Goal: Check status: Check status

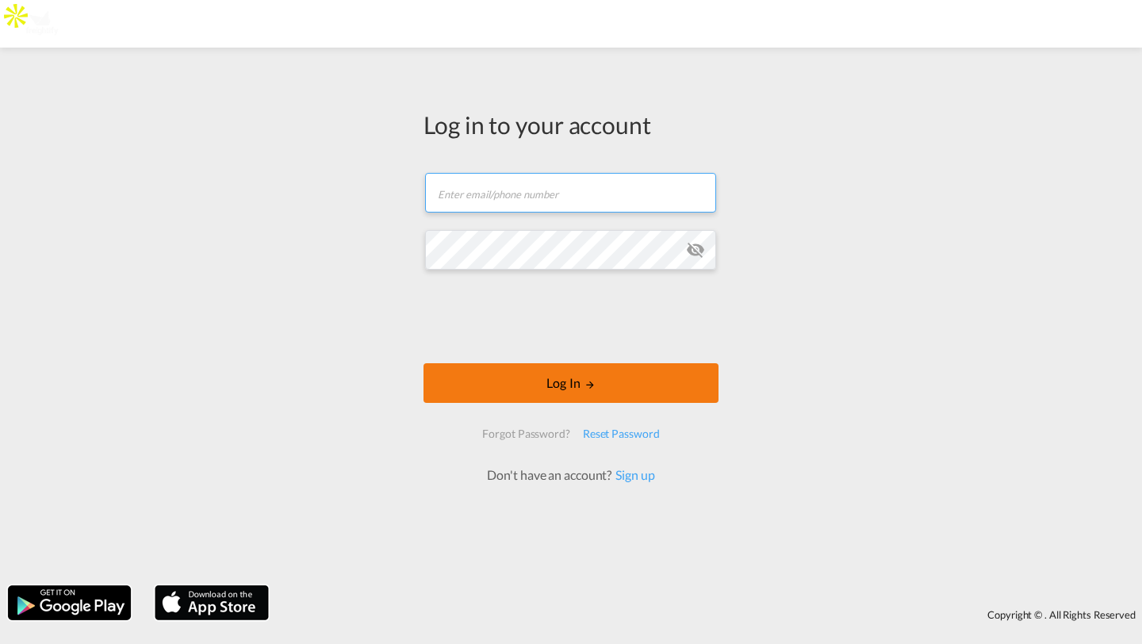
type input "[PERSON_NAME][EMAIL_ADDRESS][DOMAIN_NAME]"
click at [500, 389] on button "Log In" at bounding box center [571, 383] width 295 height 40
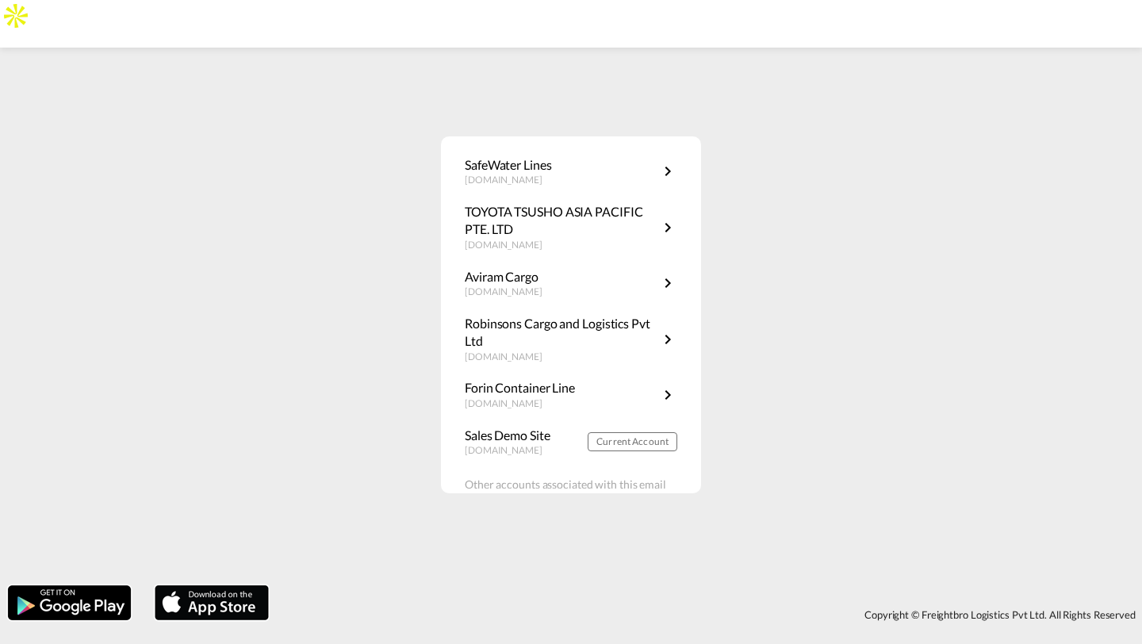
scroll to position [52, 0]
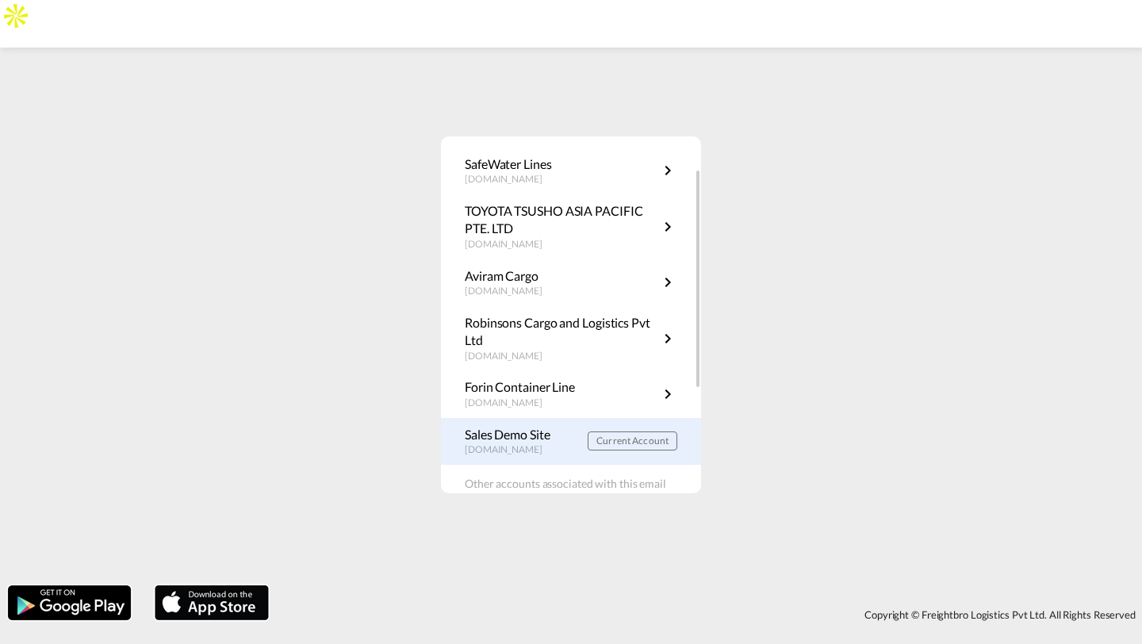
click at [579, 441] on link "Sales Demo Site demo.freightify.com Current Account" at bounding box center [571, 441] width 213 height 31
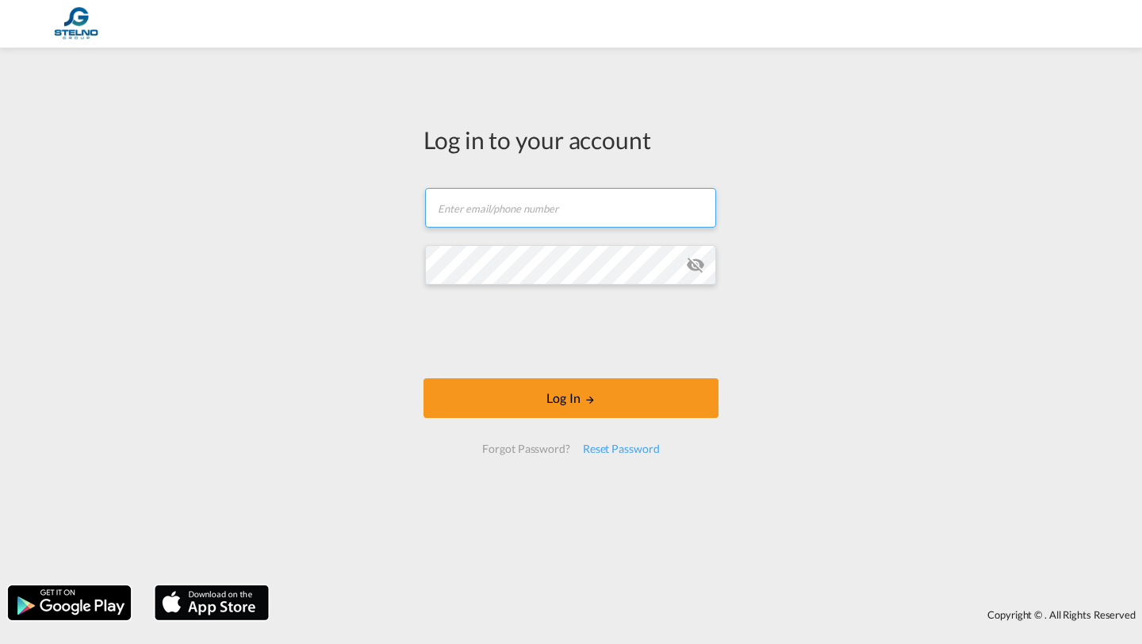
type input "[PERSON_NAME][EMAIL_ADDRESS][DOMAIN_NAME]"
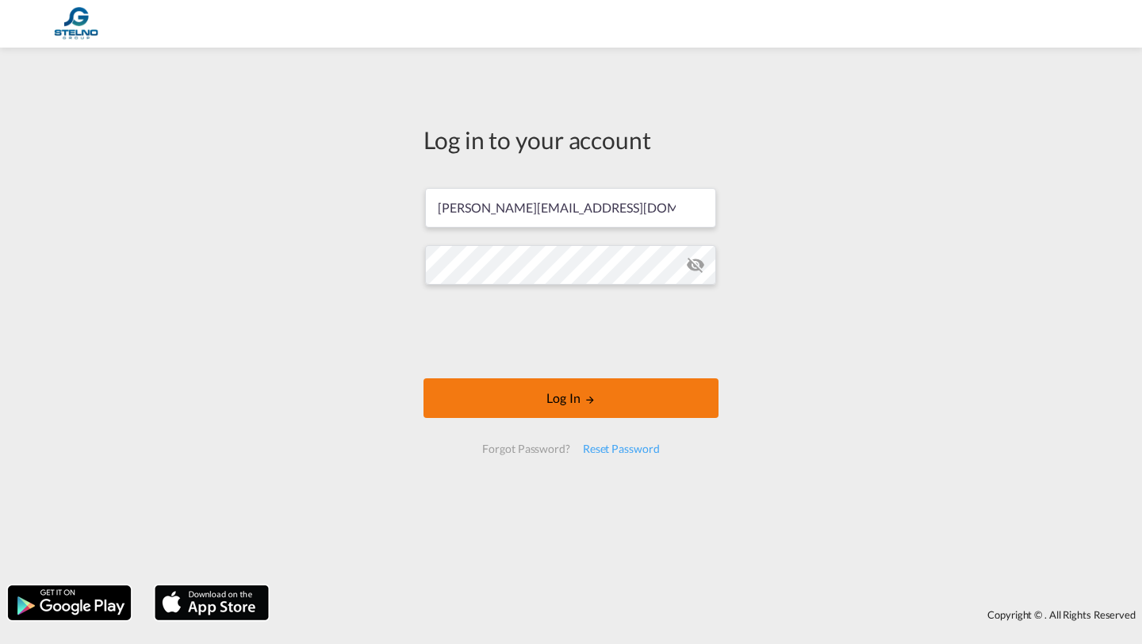
click at [481, 408] on button "Log In" at bounding box center [571, 398] width 295 height 40
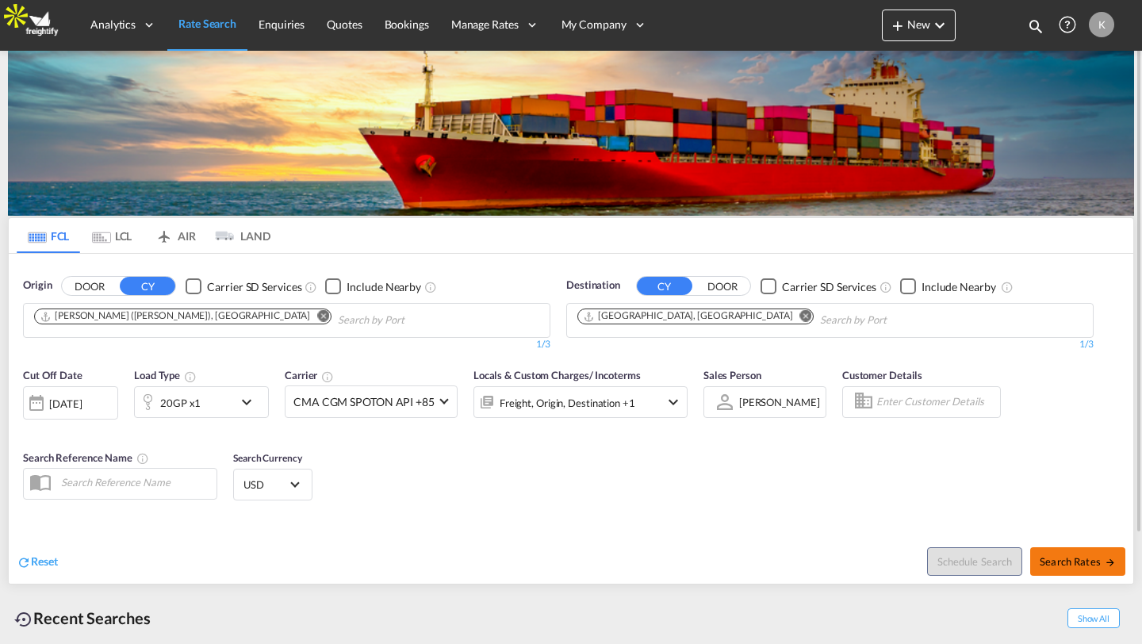
click at [1062, 568] on button "Search Rates" at bounding box center [1077, 561] width 95 height 29
type input "INNSA to DEHAM / 8 Sep 2025"
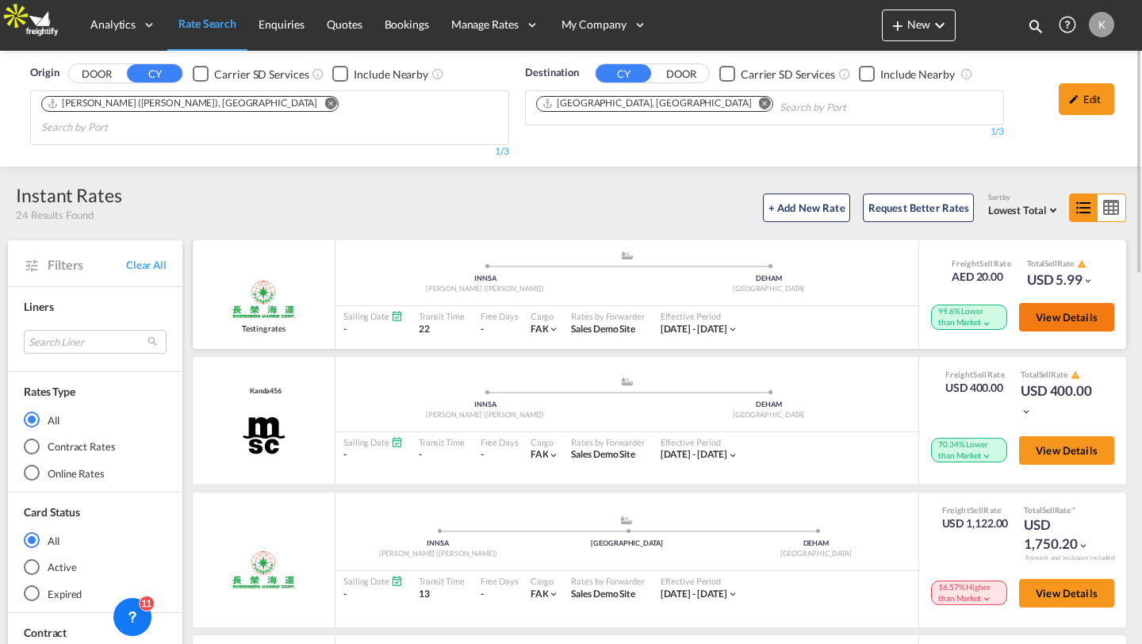
click at [1064, 311] on span "View Details" at bounding box center [1067, 317] width 62 height 13
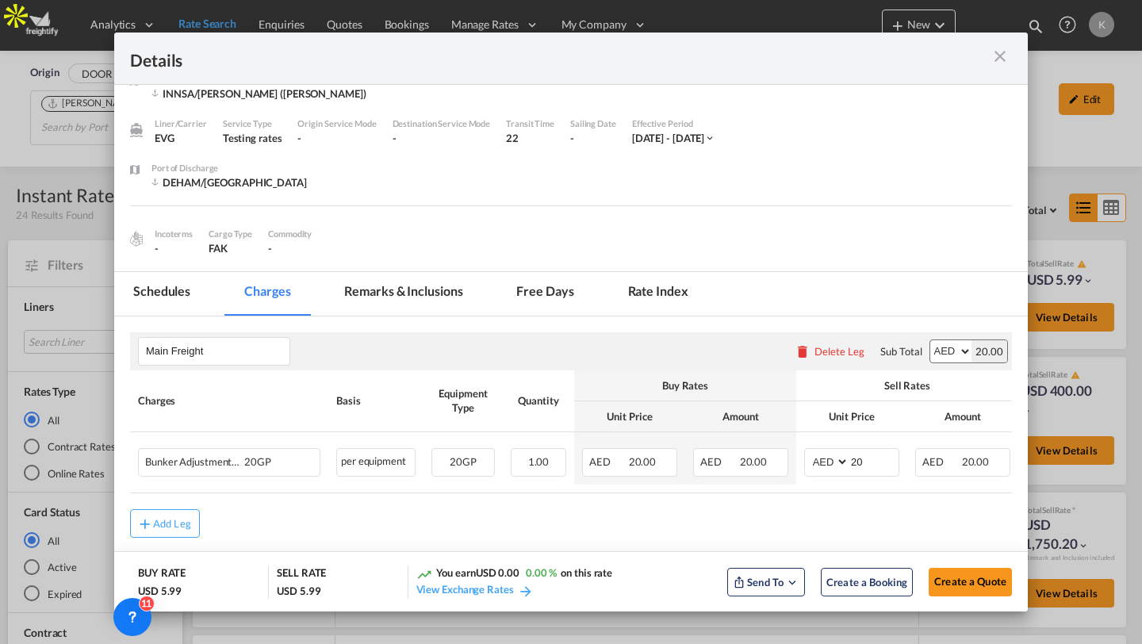
scroll to position [47, 0]
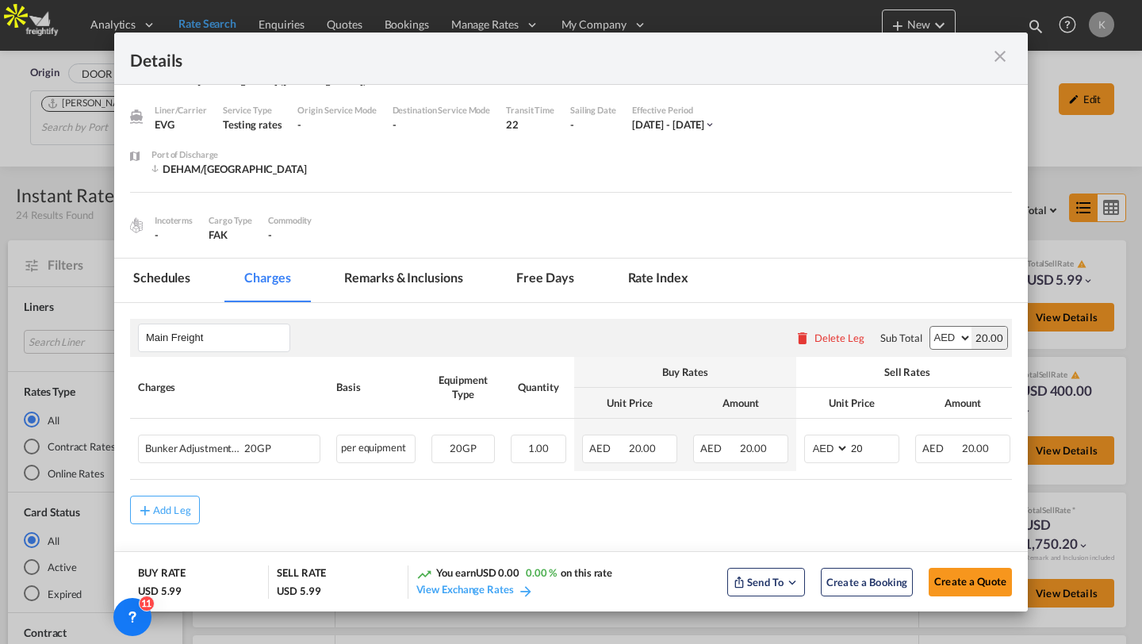
click at [996, 53] on md-icon "icon-close m-3 fg-AAA8AD cursor" at bounding box center [1000, 56] width 19 height 19
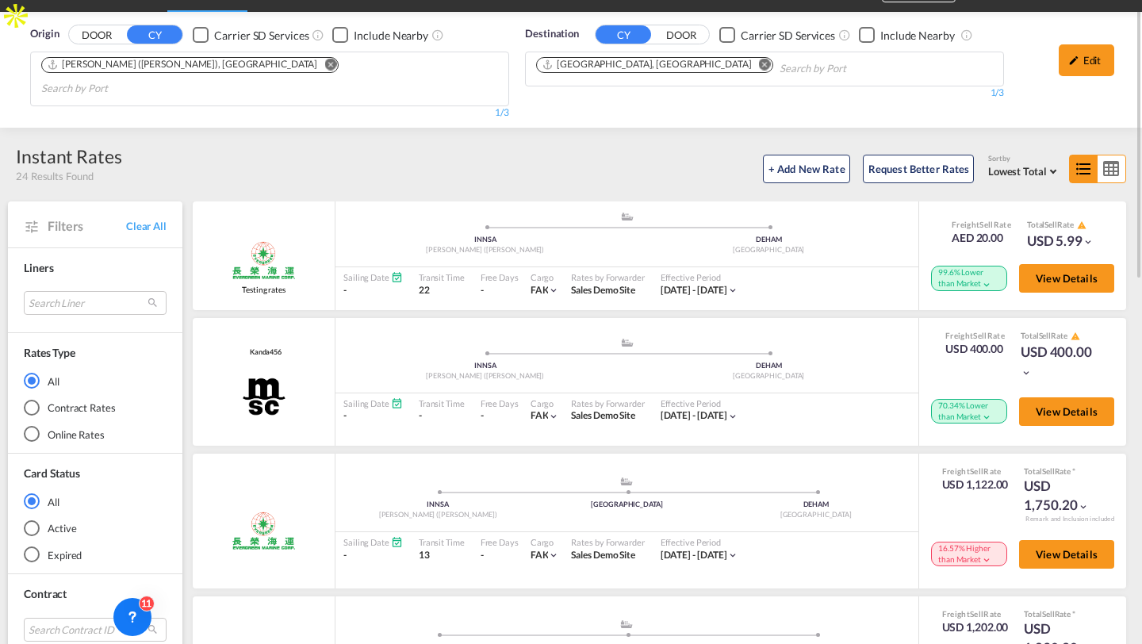
scroll to position [148, 0]
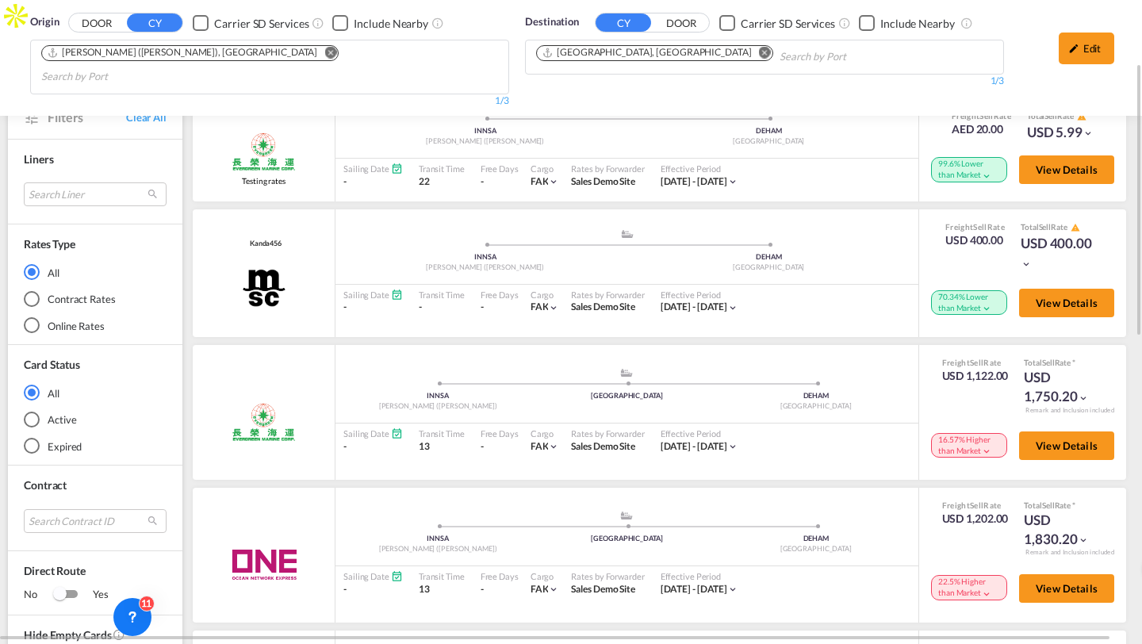
click at [46, 315] on div "All Contract Rates Online Rates" at bounding box center [95, 304] width 143 height 80
click at [48, 318] on md-radio-button "Online Rates" at bounding box center [95, 326] width 143 height 16
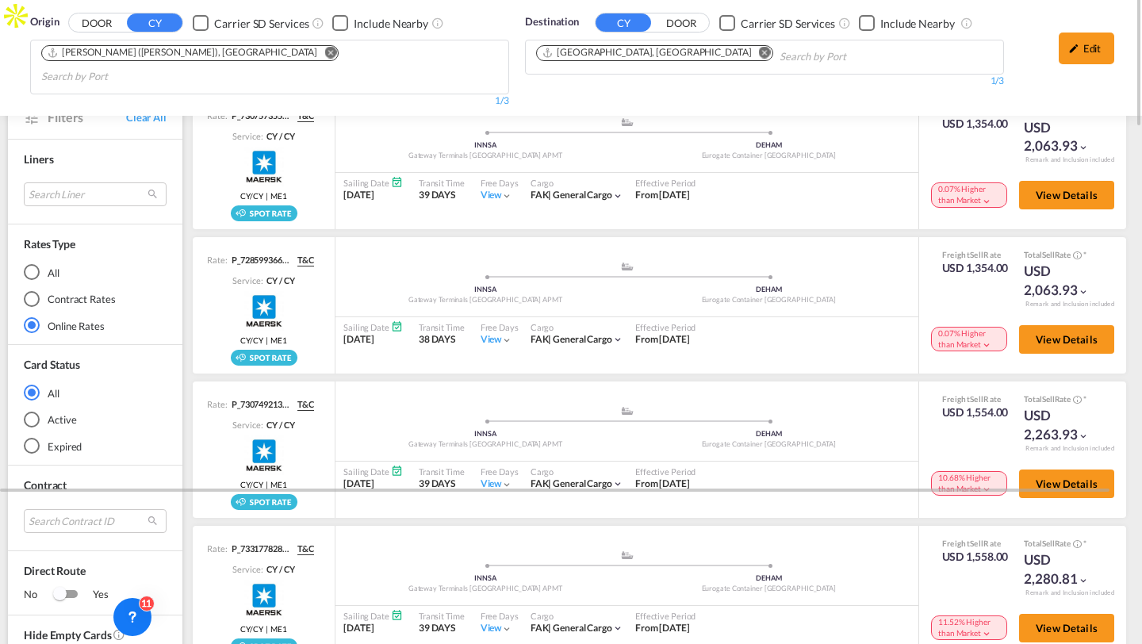
scroll to position [0, 0]
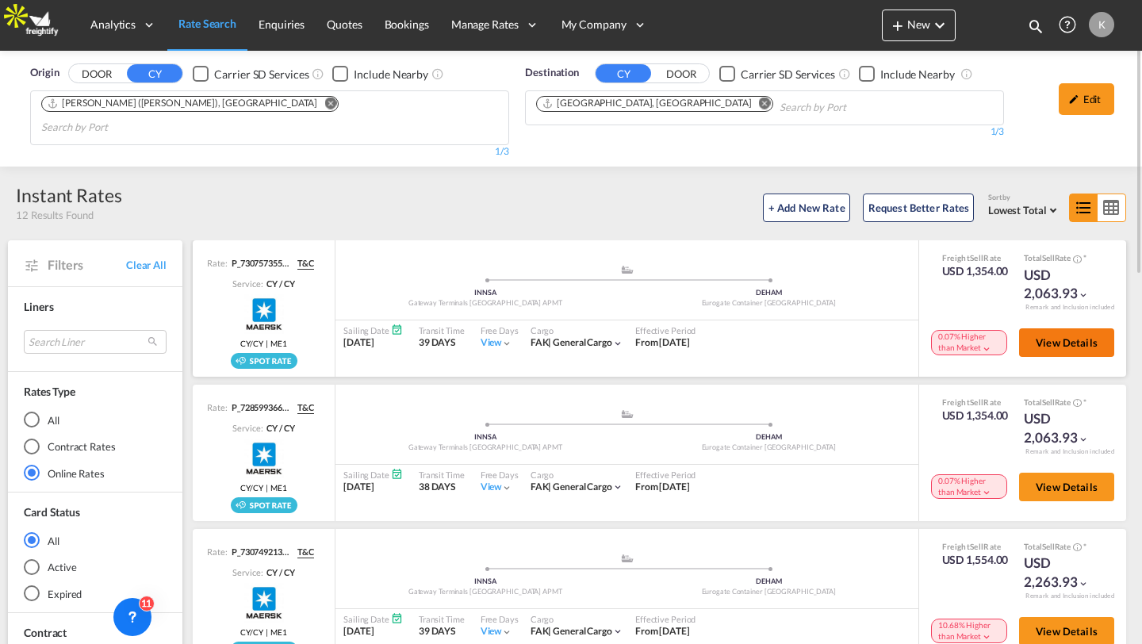
click at [1087, 328] on button "View Details" at bounding box center [1066, 342] width 95 height 29
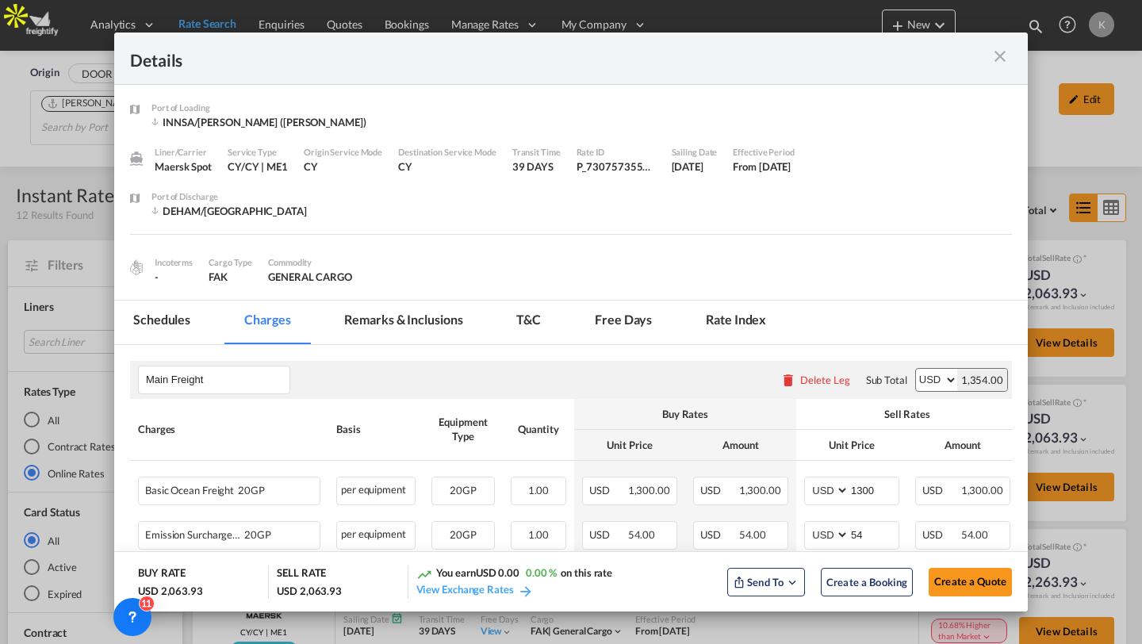
click at [1002, 59] on md-icon "icon-close m-3 fg-AAA8AD cursor" at bounding box center [1000, 56] width 19 height 19
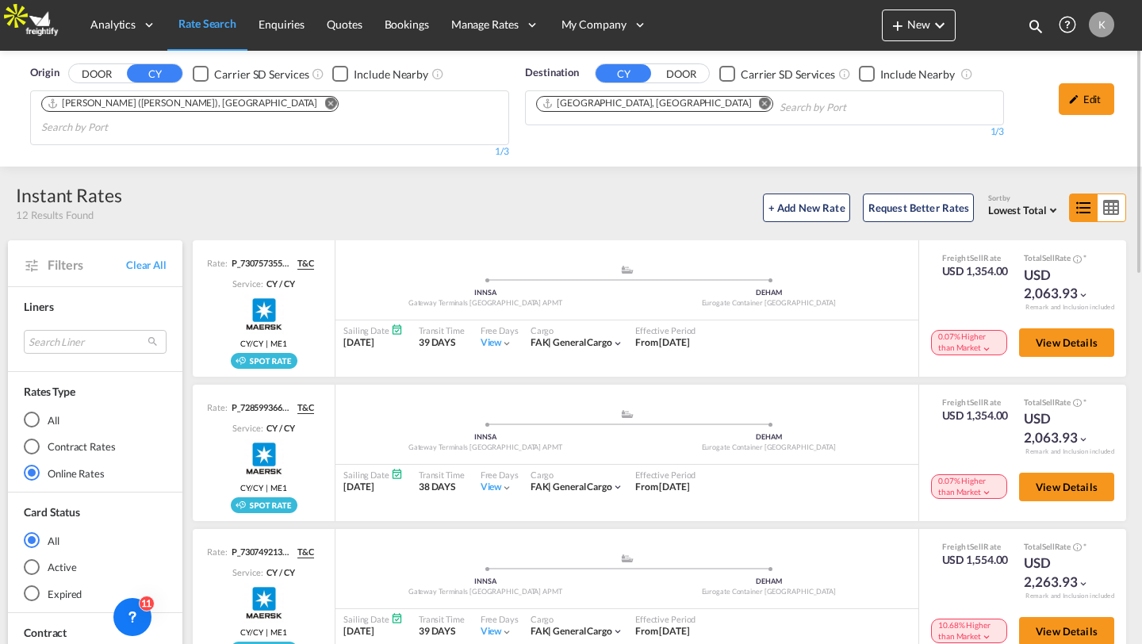
click at [1035, 204] on span "Lowest Total" at bounding box center [1017, 210] width 59 height 13
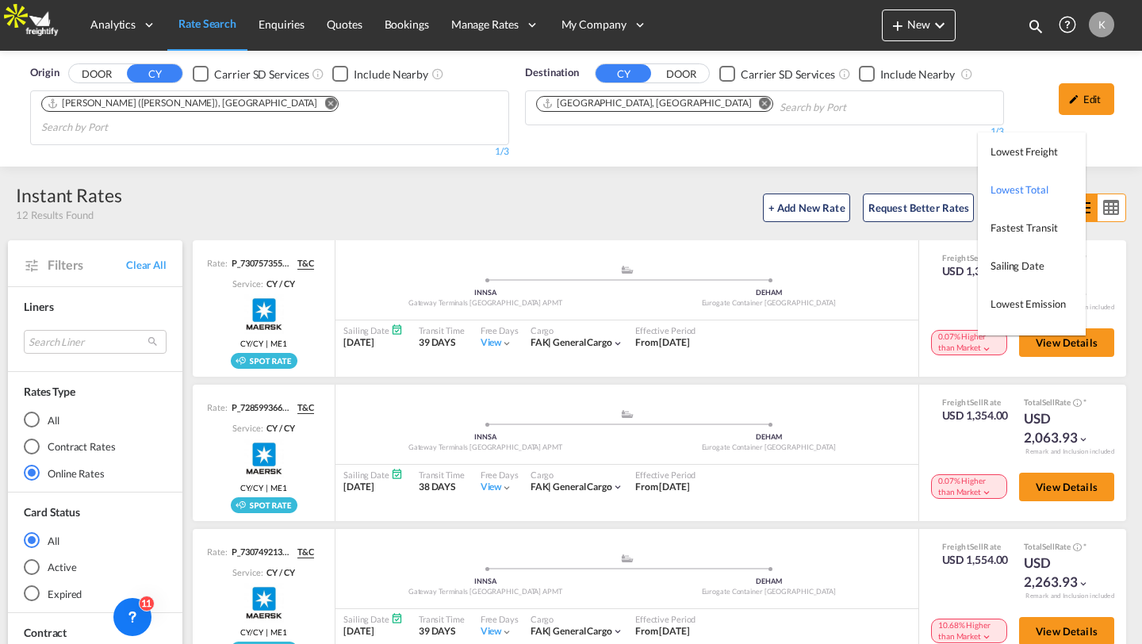
click at [891, 266] on md-backdrop at bounding box center [571, 322] width 1142 height 644
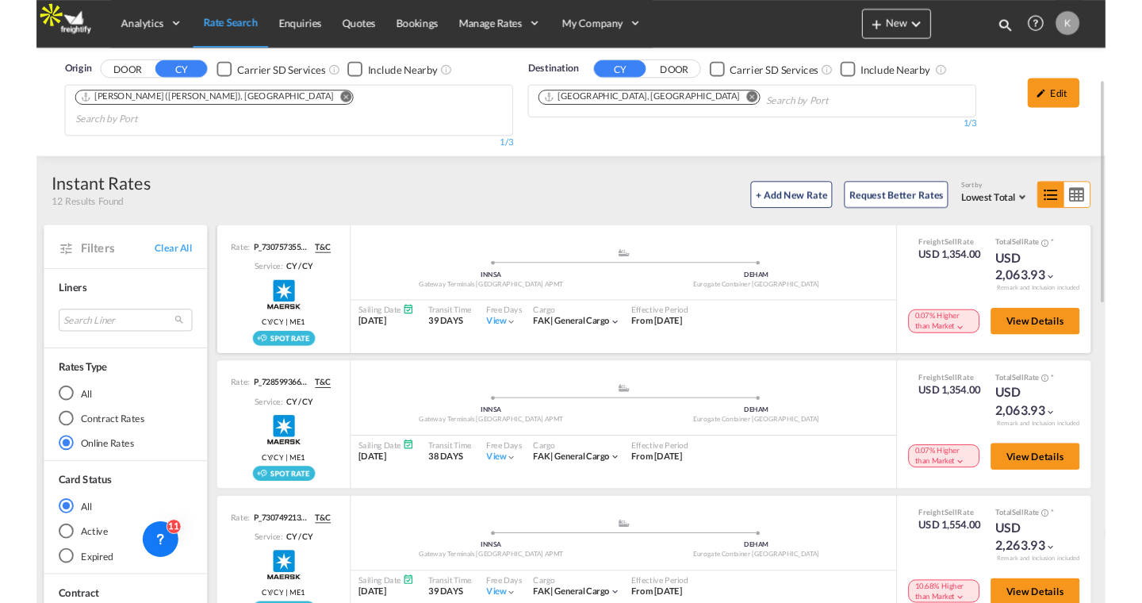
scroll to position [60, 0]
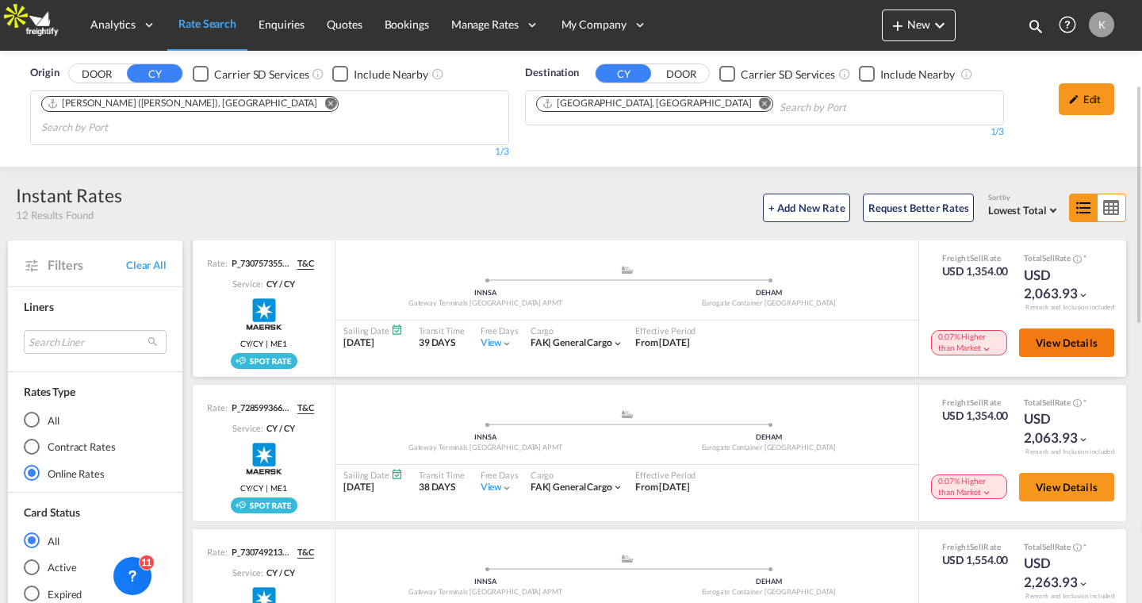
click at [1070, 336] on span "View Details" at bounding box center [1067, 342] width 62 height 13
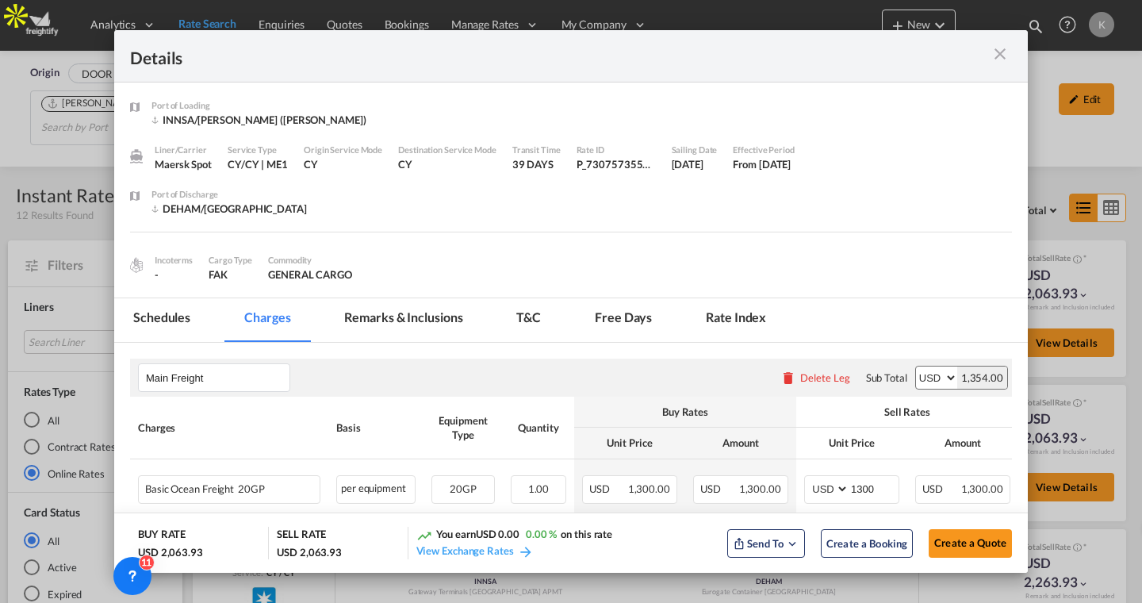
click at [188, 586] on md-autocomplete "Origin Charges" at bounding box center [214, 599] width 151 height 27
click at [182, 298] on md-tab-item "Schedules" at bounding box center [161, 320] width 95 height 44
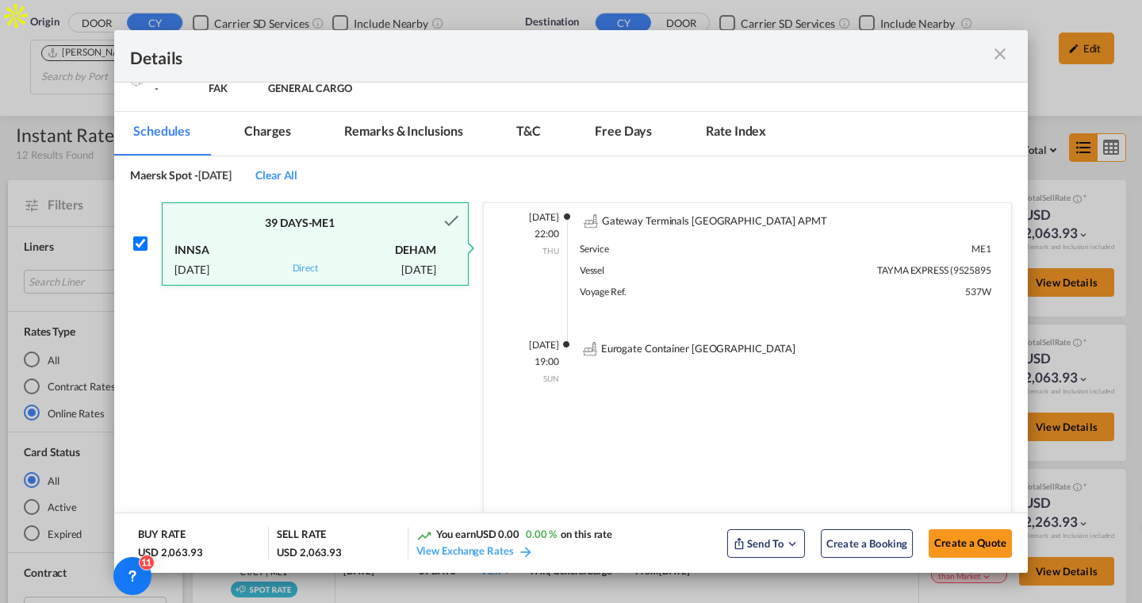
scroll to position [186, 0]
click at [999, 58] on md-icon "icon-close m-3 fg-AAA8AD cursor" at bounding box center [1000, 53] width 19 height 19
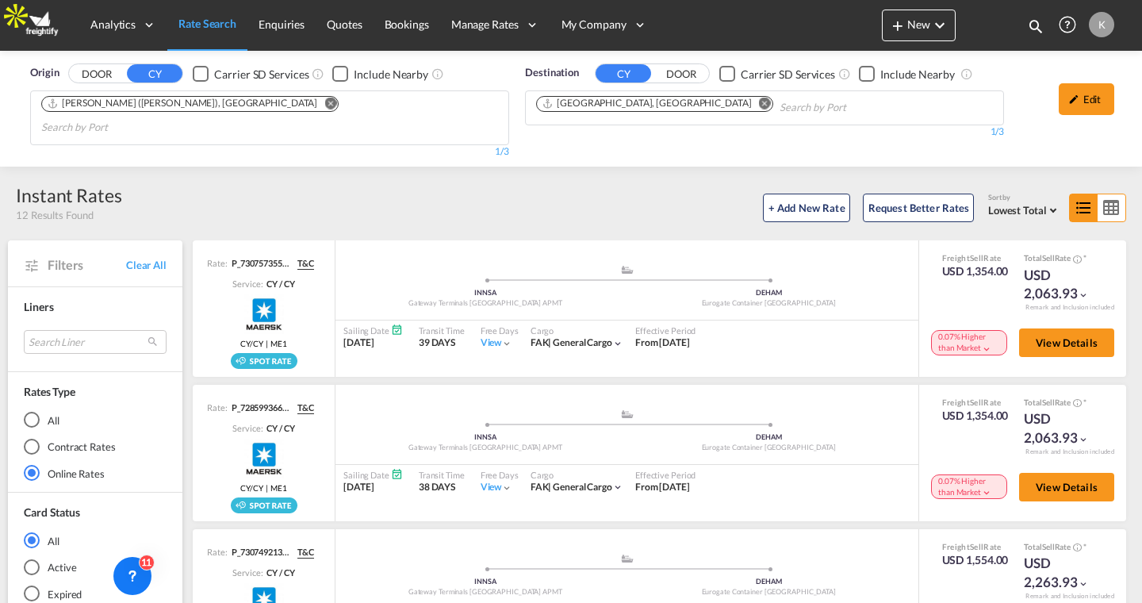
scroll to position [1, 0]
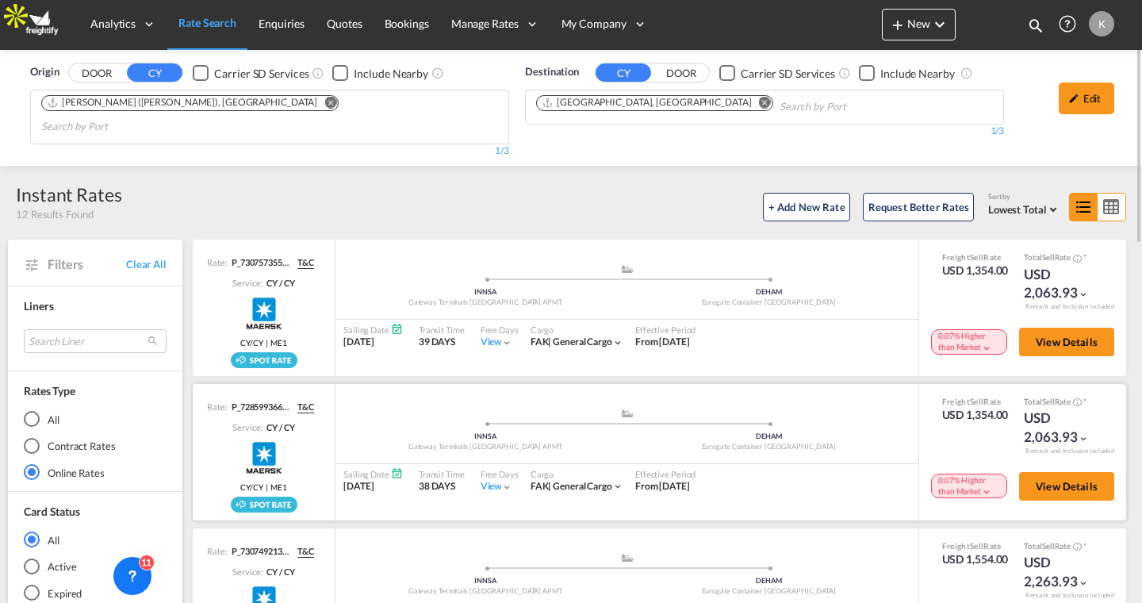
click at [1043, 396] on div "Total Sell Rate *" at bounding box center [1063, 402] width 79 height 13
click at [1050, 335] on span "View Details" at bounding box center [1067, 341] width 62 height 13
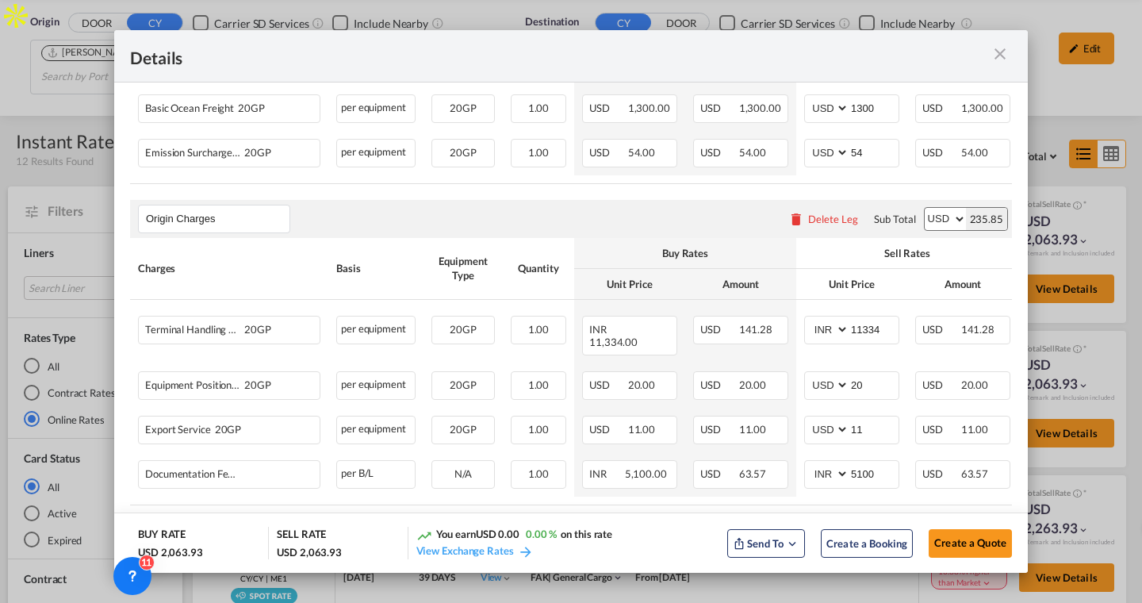
scroll to position [194, 0]
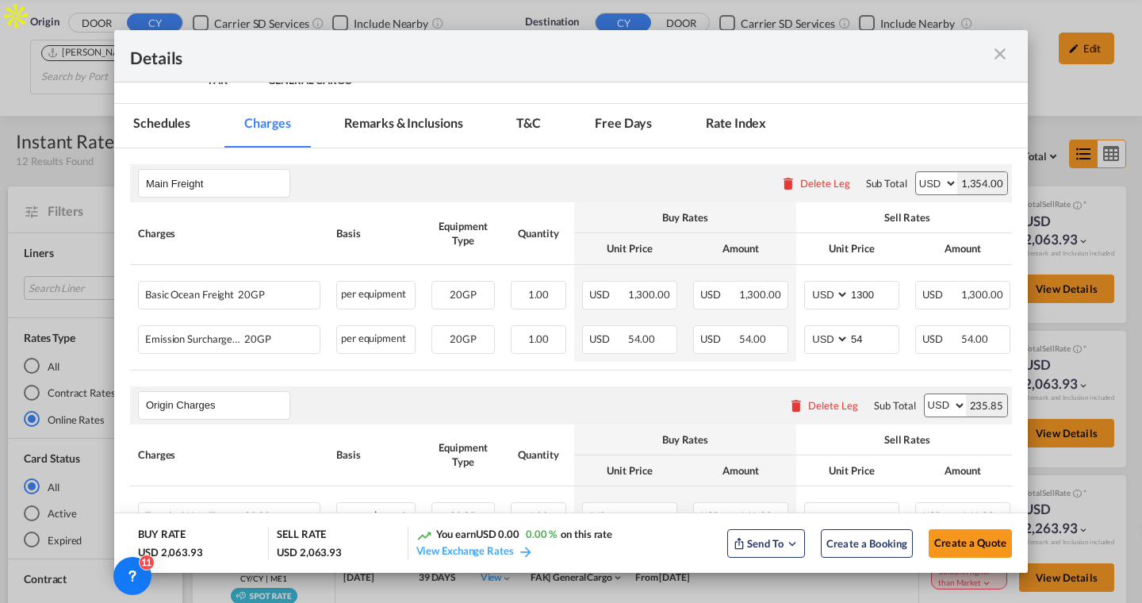
click at [190, 126] on md-tab-item "Schedules" at bounding box center [161, 126] width 95 height 44
checkbox input "true"
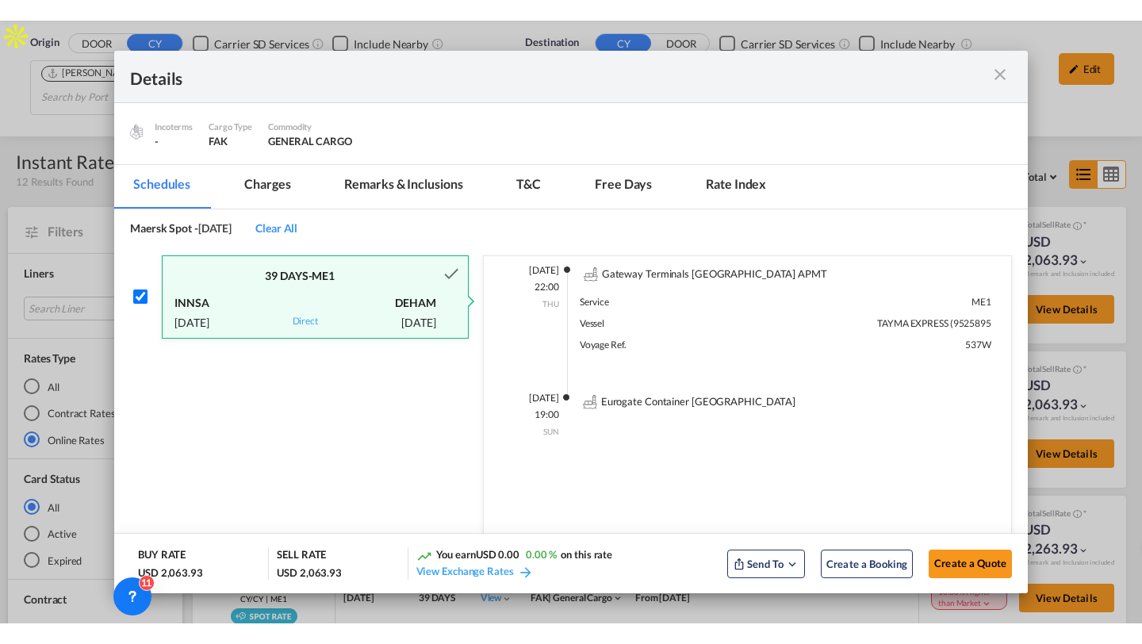
scroll to position [145, 0]
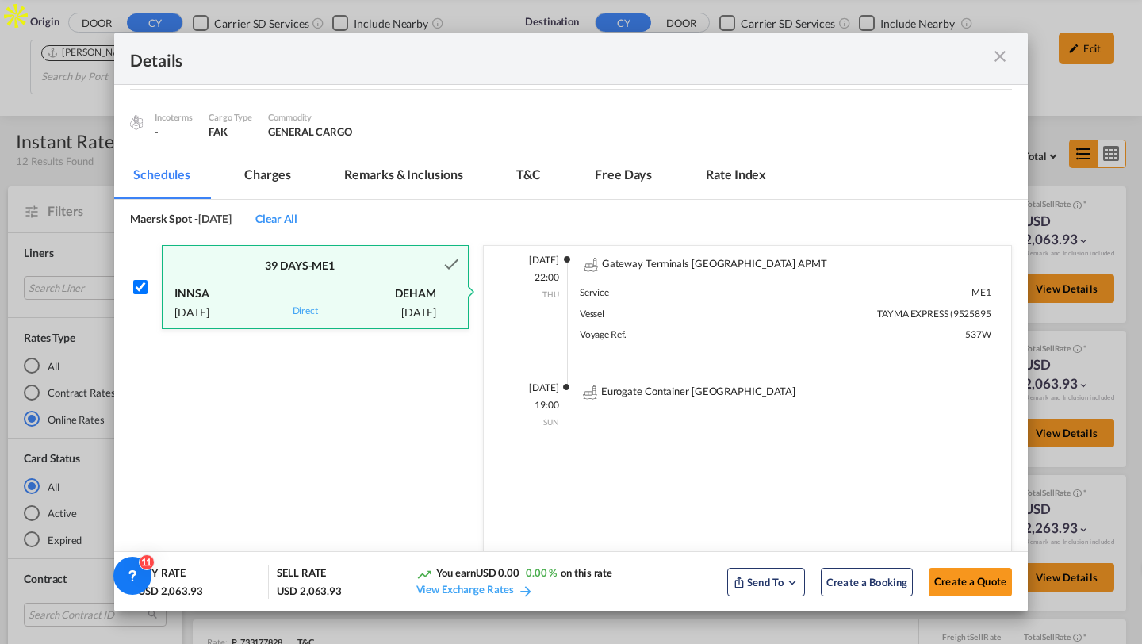
click at [1001, 54] on md-icon "icon-close m-3 fg-AAA8AD cursor" at bounding box center [1000, 56] width 19 height 19
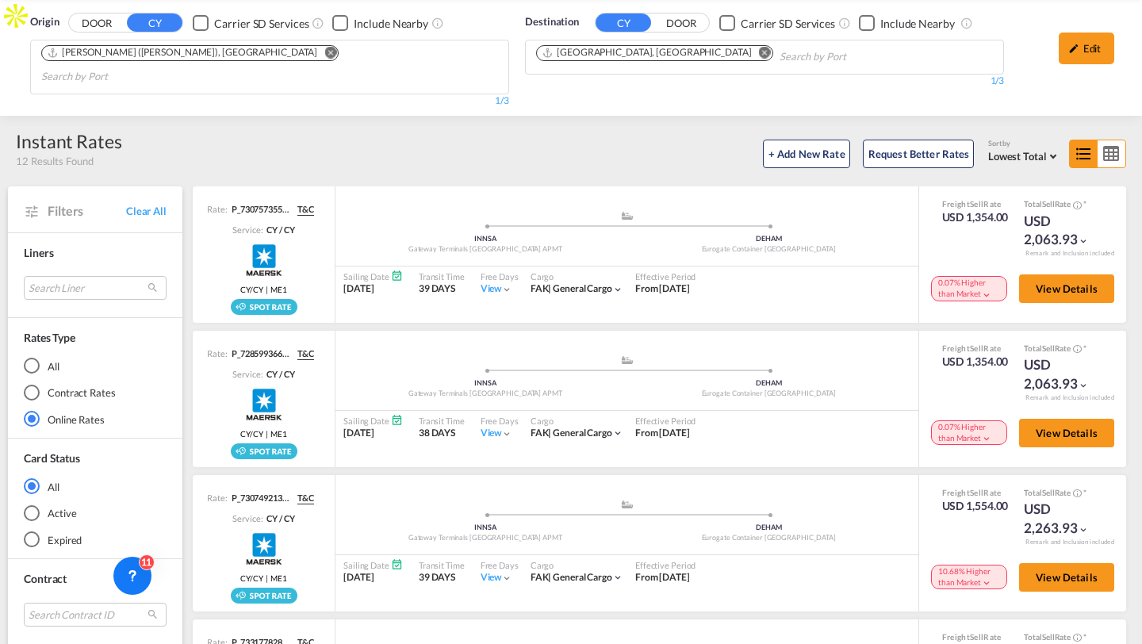
scroll to position [0, 0]
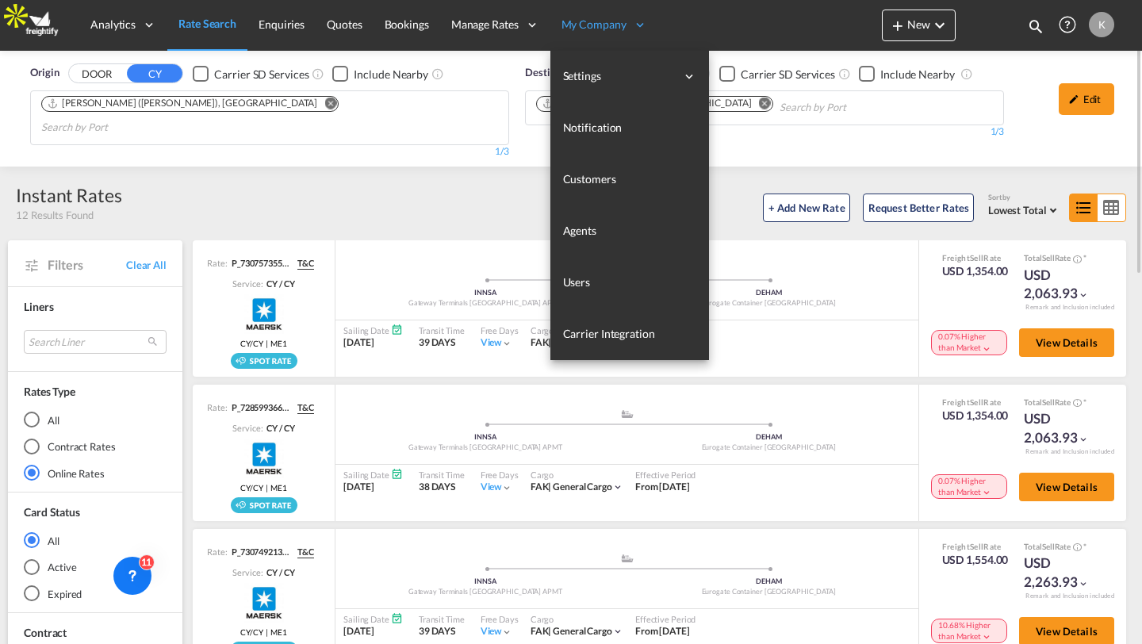
click at [585, 21] on span "My Company" at bounding box center [594, 25] width 65 height 16
click at [589, 289] on span "Users" at bounding box center [577, 282] width 28 height 16
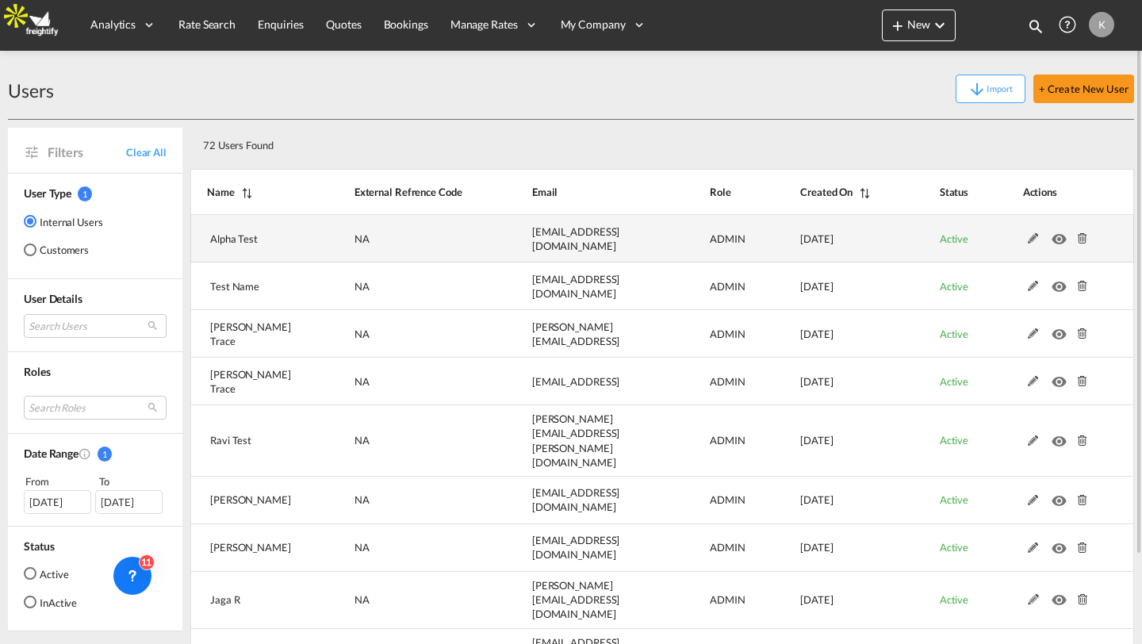
click at [1030, 240] on md-icon at bounding box center [1033, 238] width 21 height 11
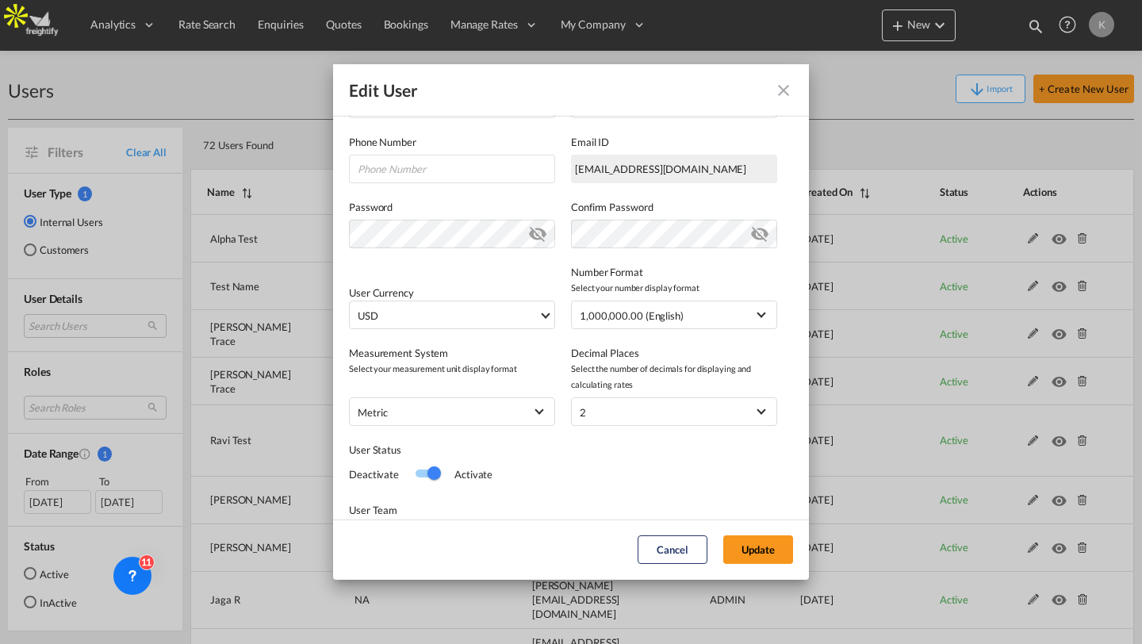
scroll to position [338, 0]
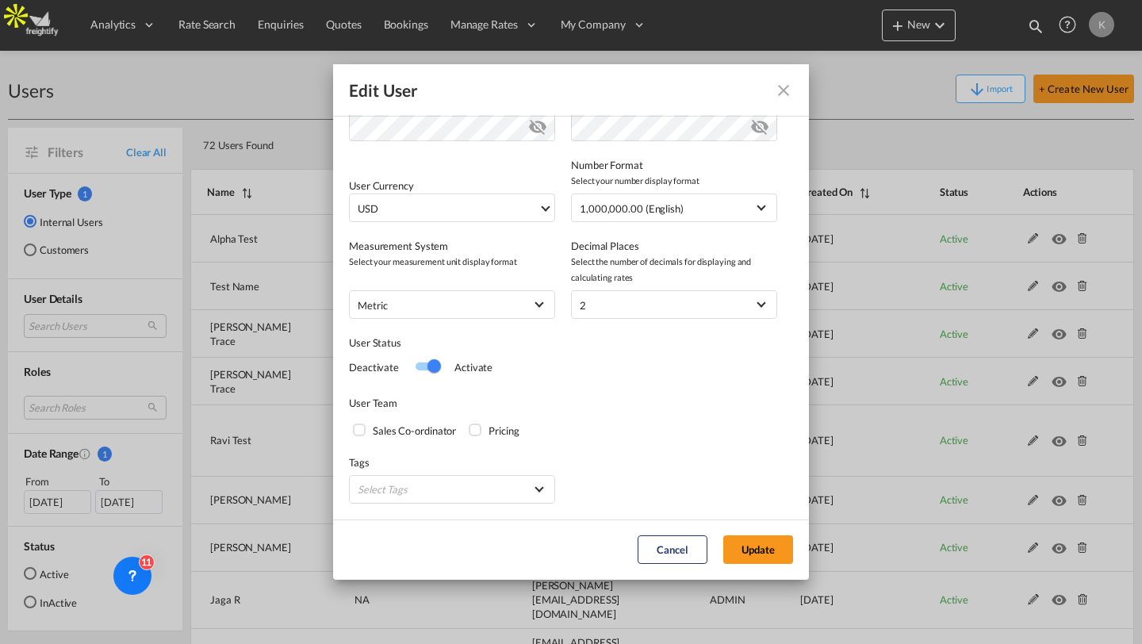
click at [433, 370] on div "Switch 1" at bounding box center [433, 365] width 13 height 13
click at [747, 549] on button "Update" at bounding box center [758, 549] width 70 height 29
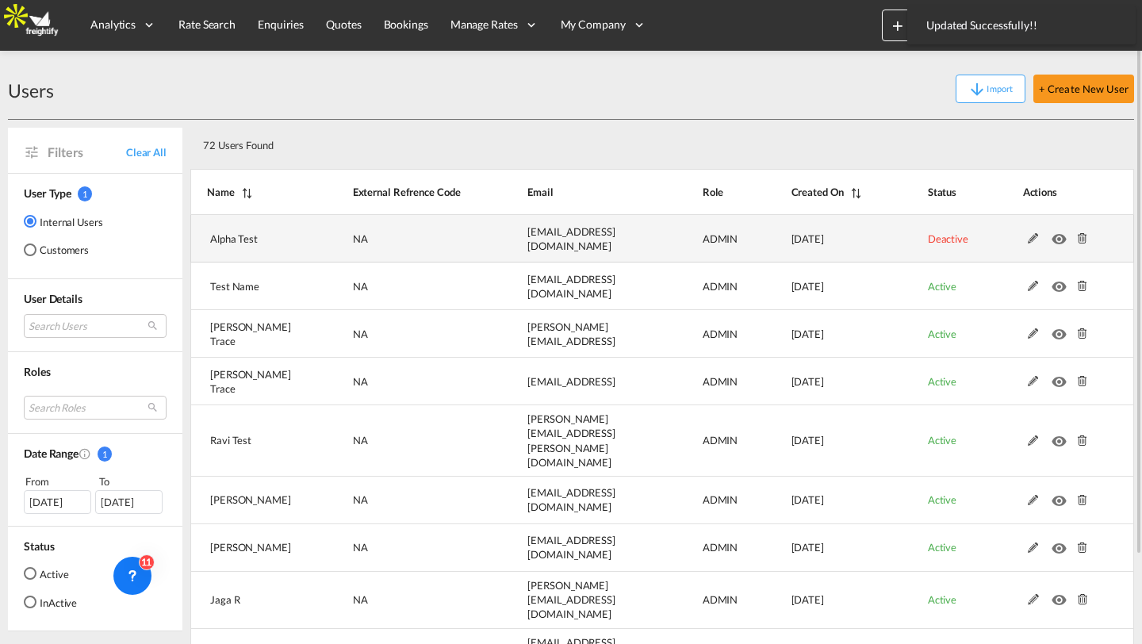
click at [1085, 240] on md-icon at bounding box center [1082, 238] width 21 height 11
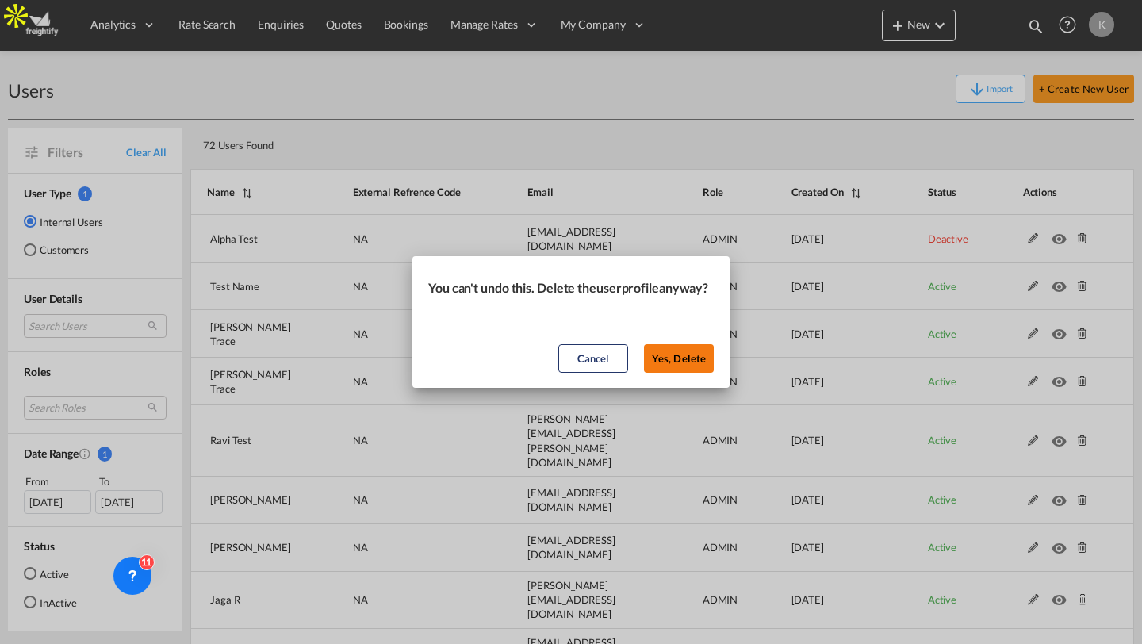
click at [679, 371] on button "Yes, Delete" at bounding box center [679, 358] width 70 height 29
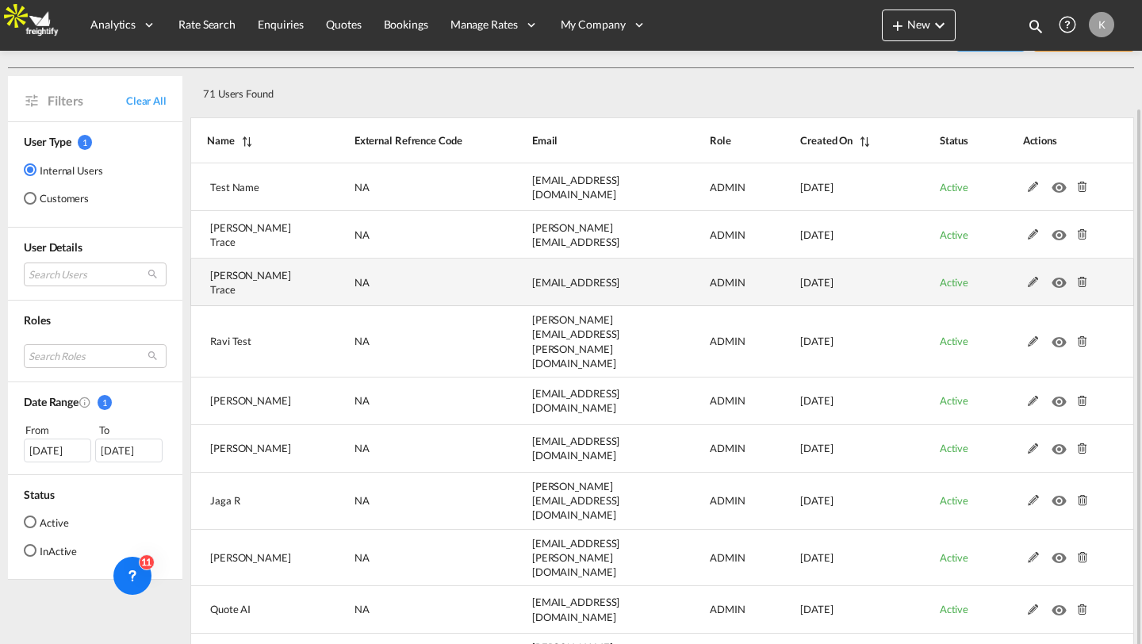
scroll to position [102, 0]
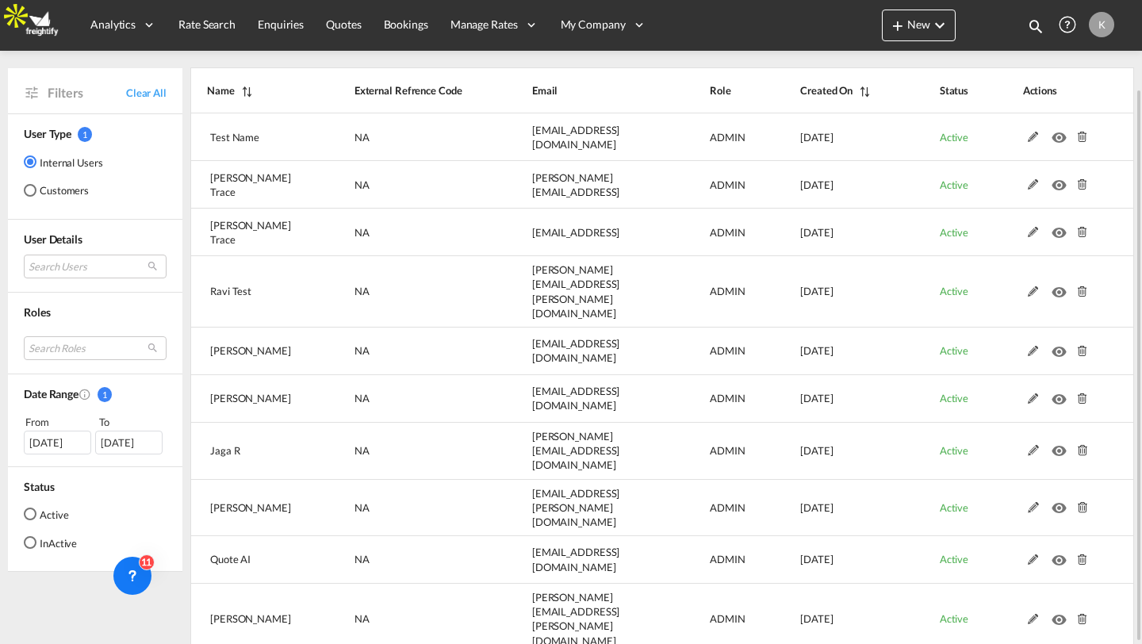
select select "100"
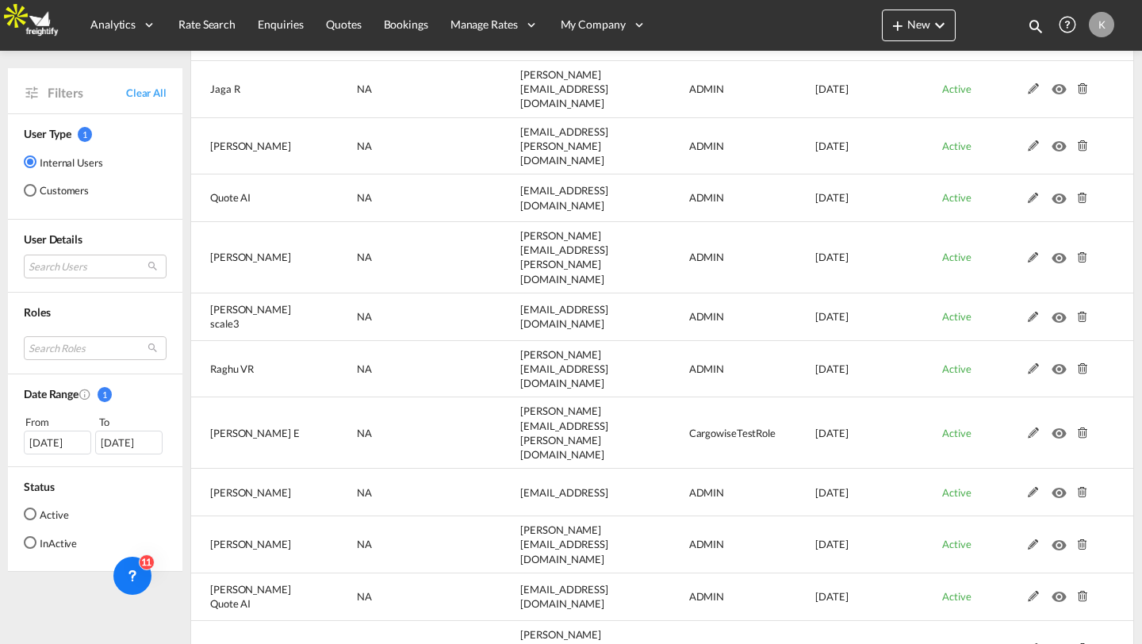
scroll to position [0, 0]
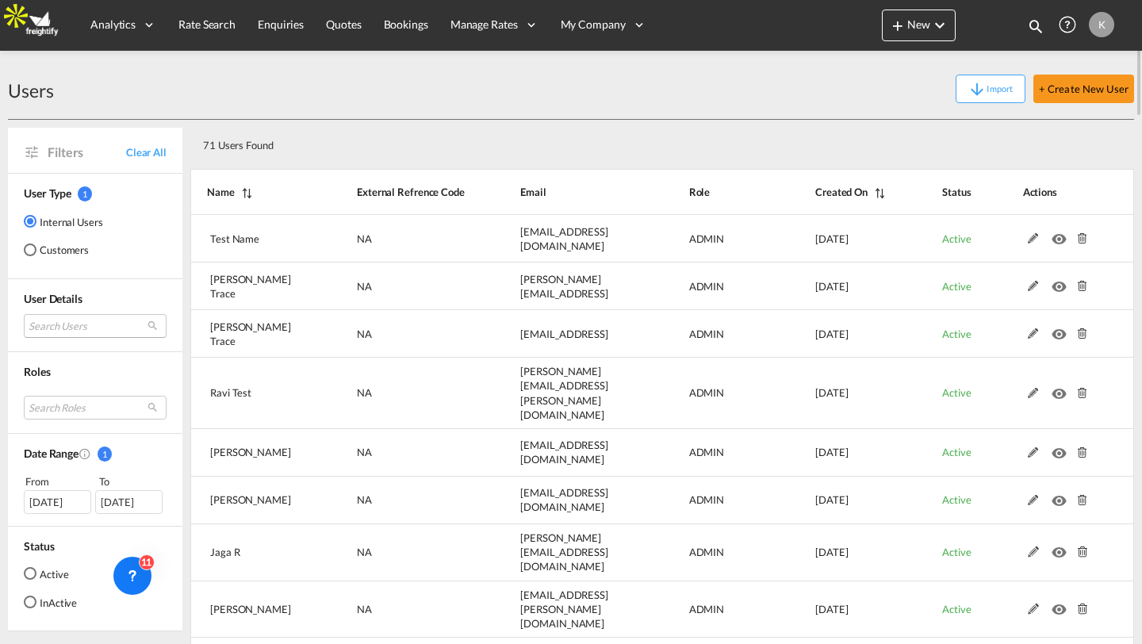
click at [88, 326] on md-select "Search Users alpha Test [EMAIL_ADDRESS][DOMAIN_NAME] test Name [EMAIL_ADDRESS][…" at bounding box center [95, 326] width 143 height 24
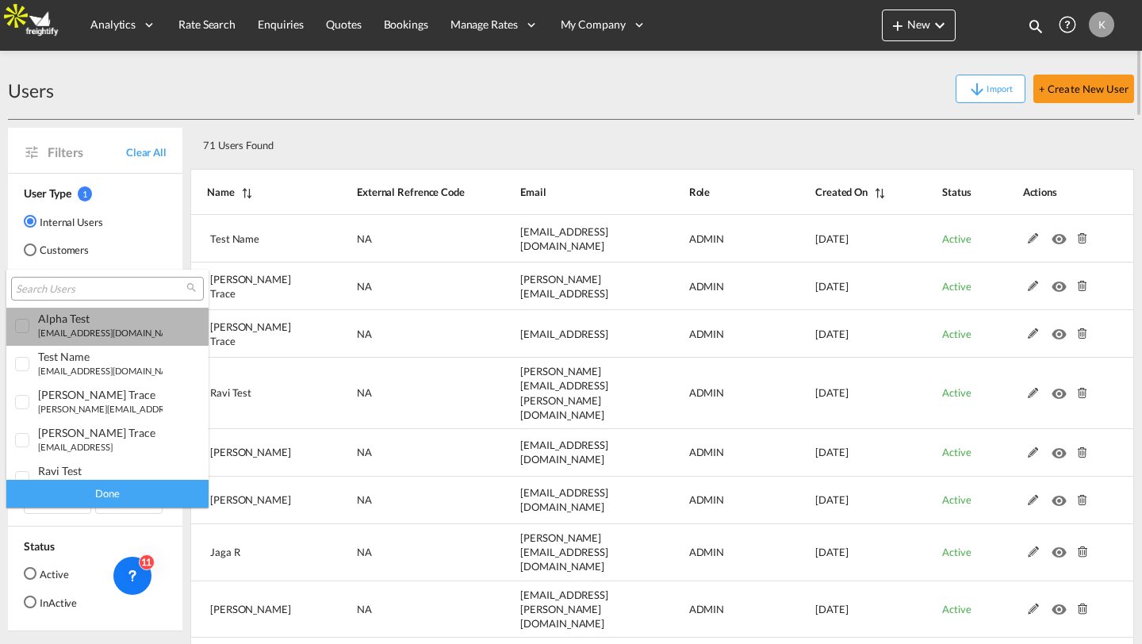
click at [88, 326] on div "alpha Test [EMAIL_ADDRESS][DOMAIN_NAME]" at bounding box center [100, 325] width 125 height 27
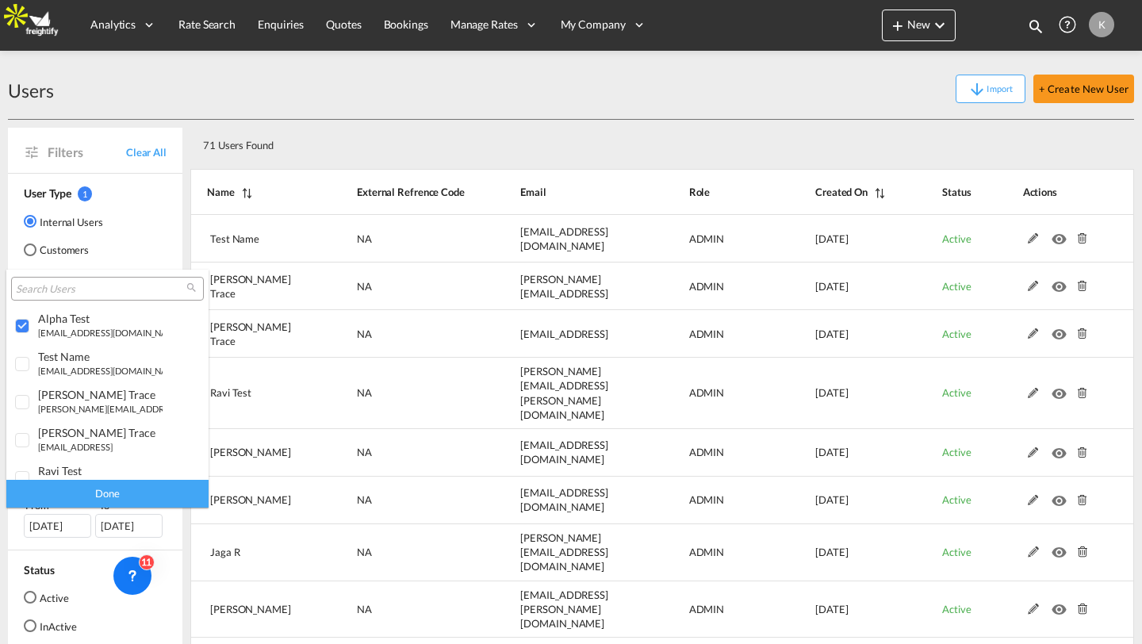
click at [110, 485] on div "Done" at bounding box center [107, 494] width 202 height 28
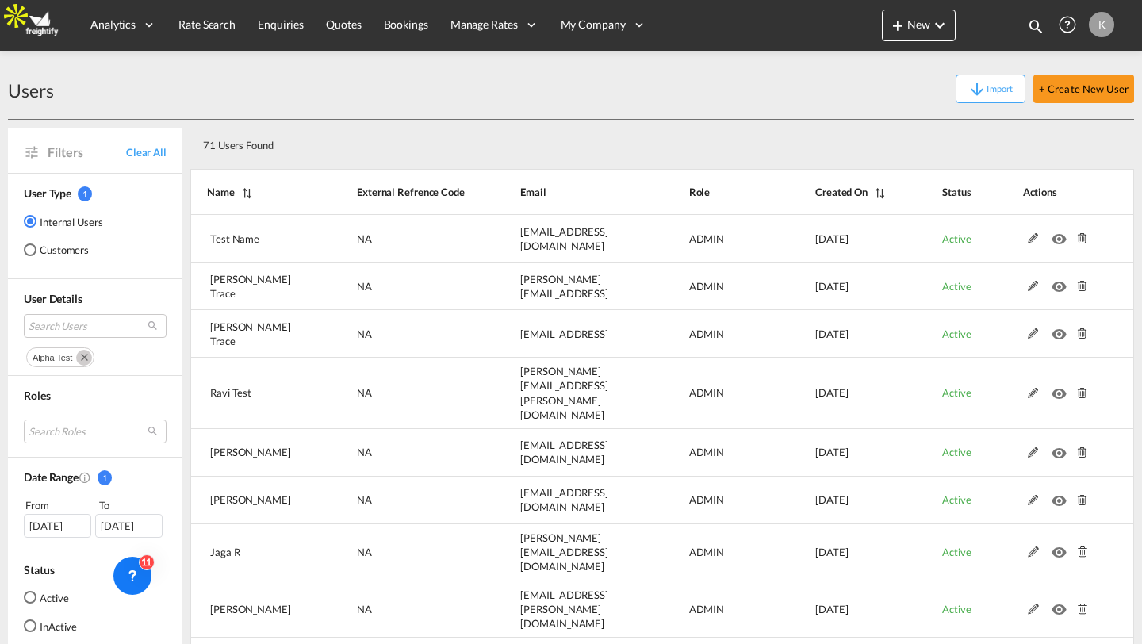
select select "100"
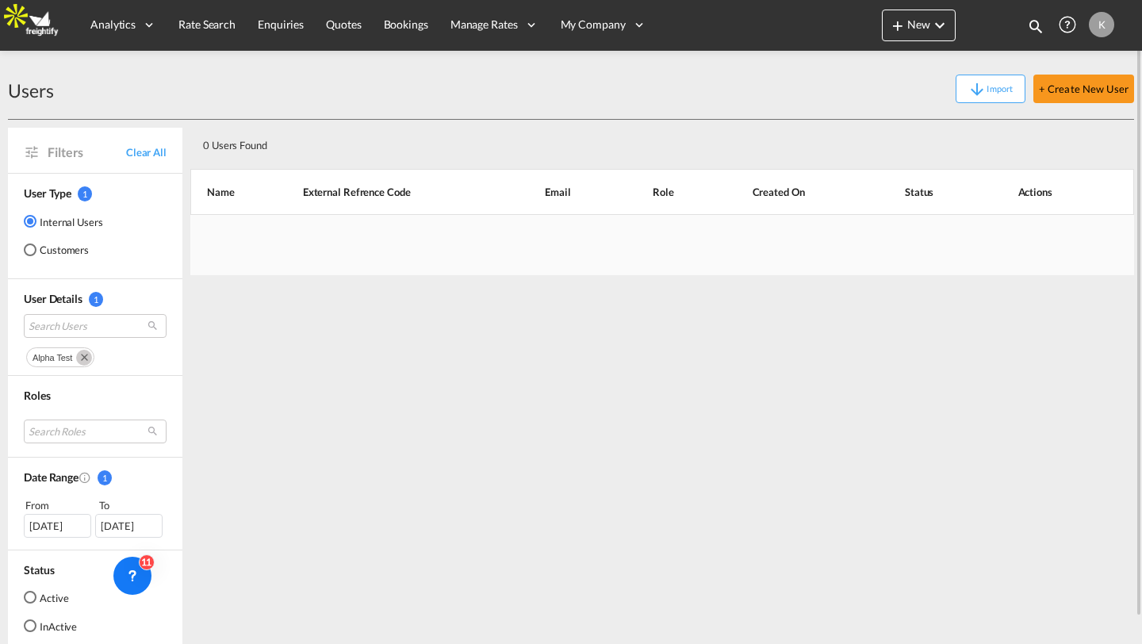
click at [86, 360] on md-icon "Remove" at bounding box center [84, 358] width 16 height 16
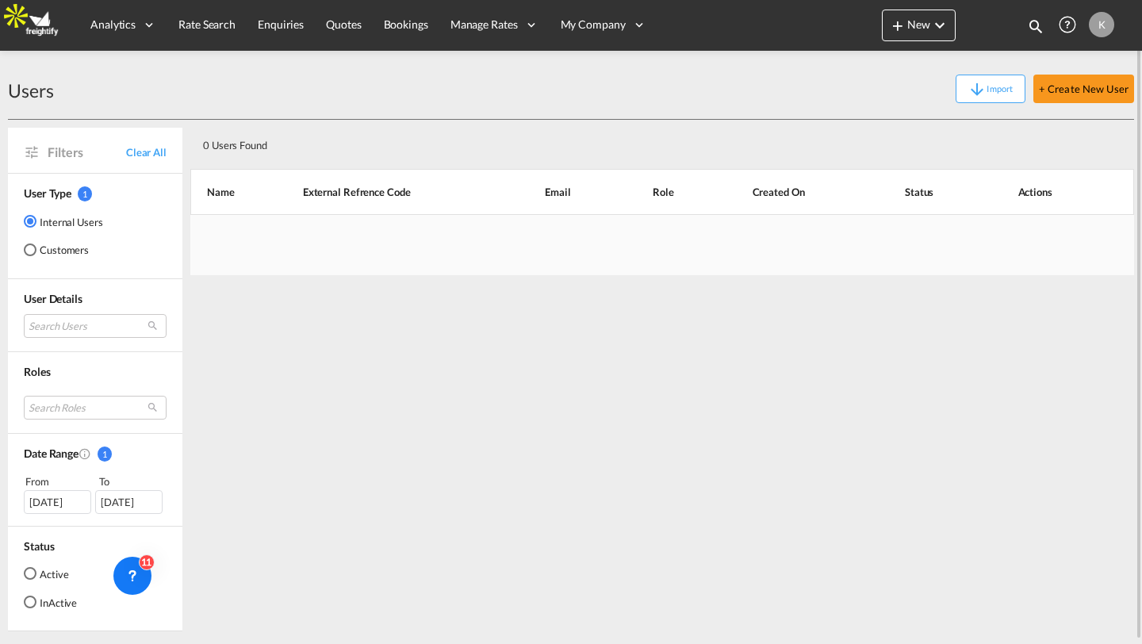
select select "100"
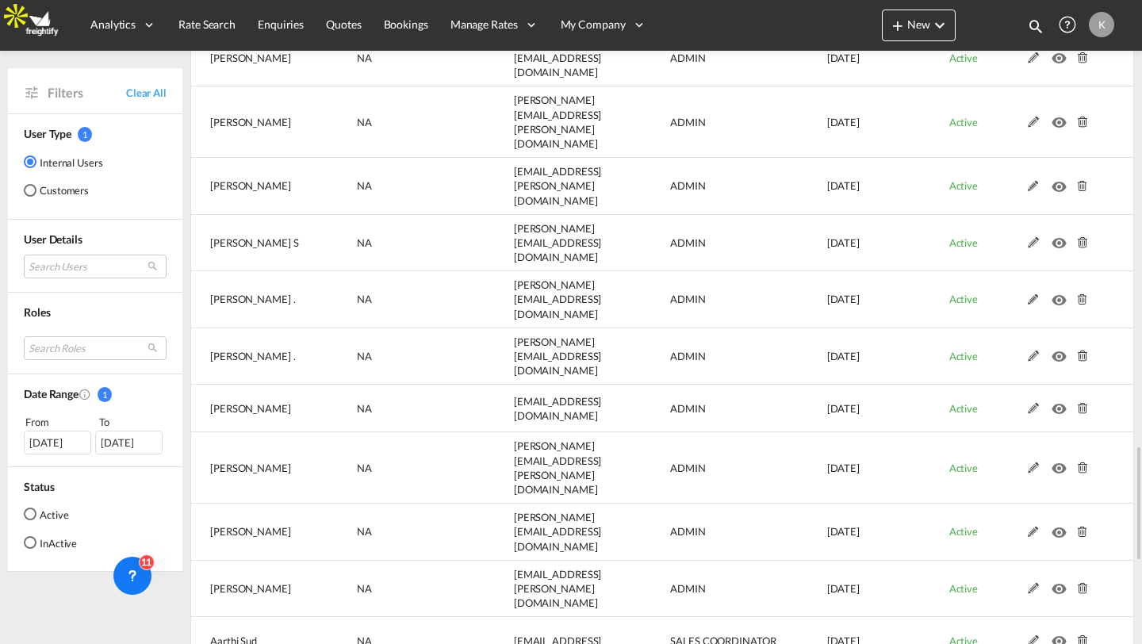
scroll to position [2473, 0]
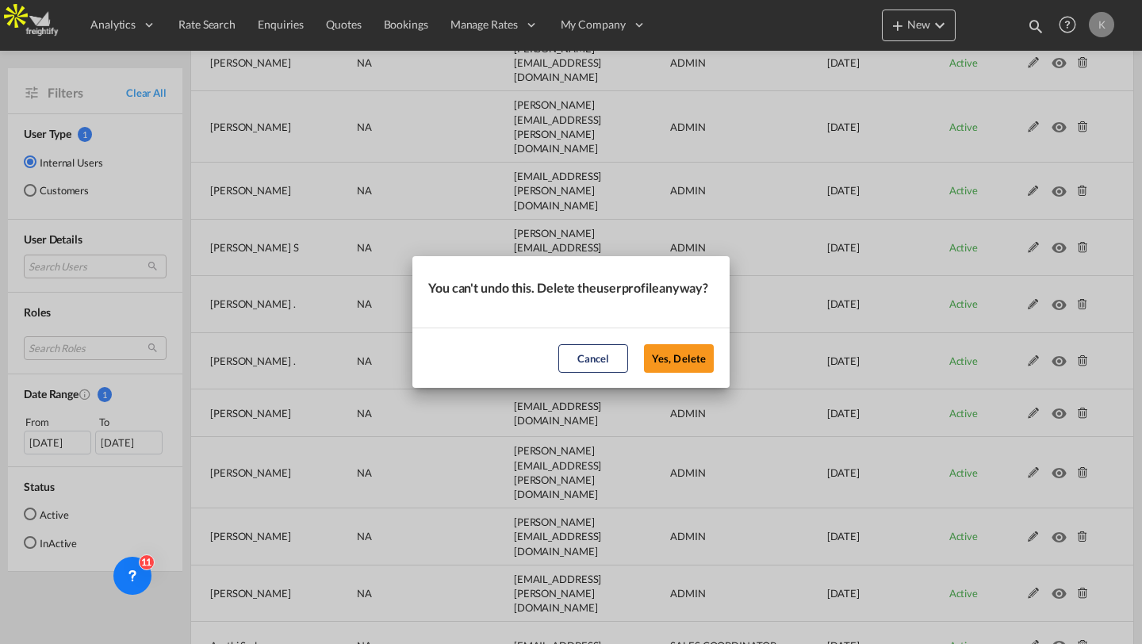
click at [714, 362] on md-dialog-actions "Cancel Yes, Delete" at bounding box center [570, 358] width 317 height 60
click at [690, 362] on button "Yes, Delete" at bounding box center [679, 358] width 70 height 29
select select "100"
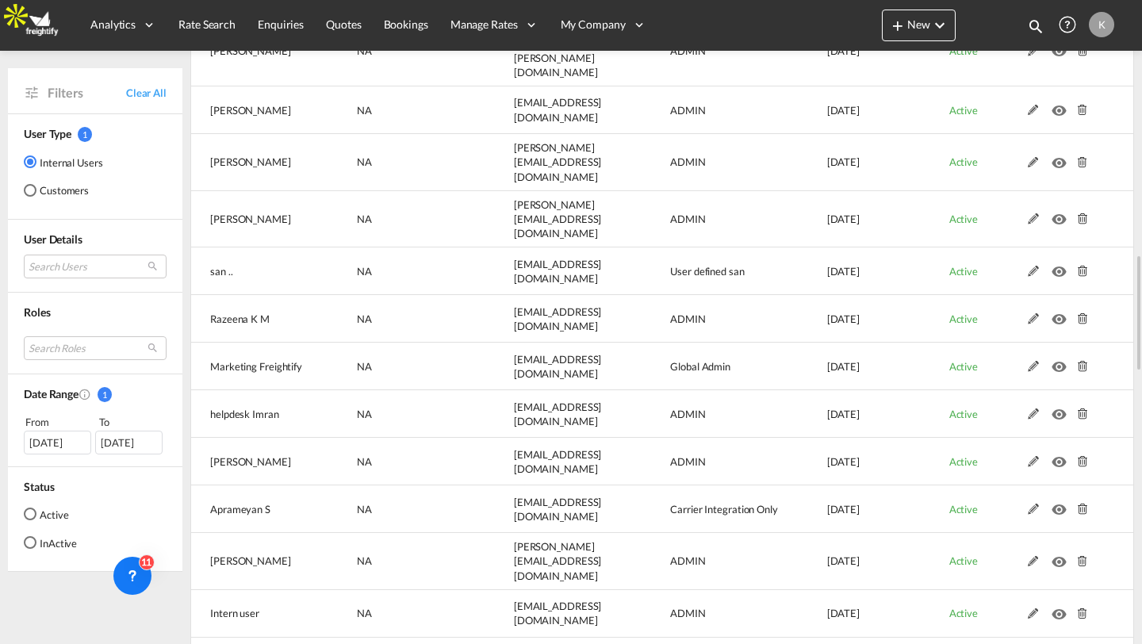
scroll to position [0, 0]
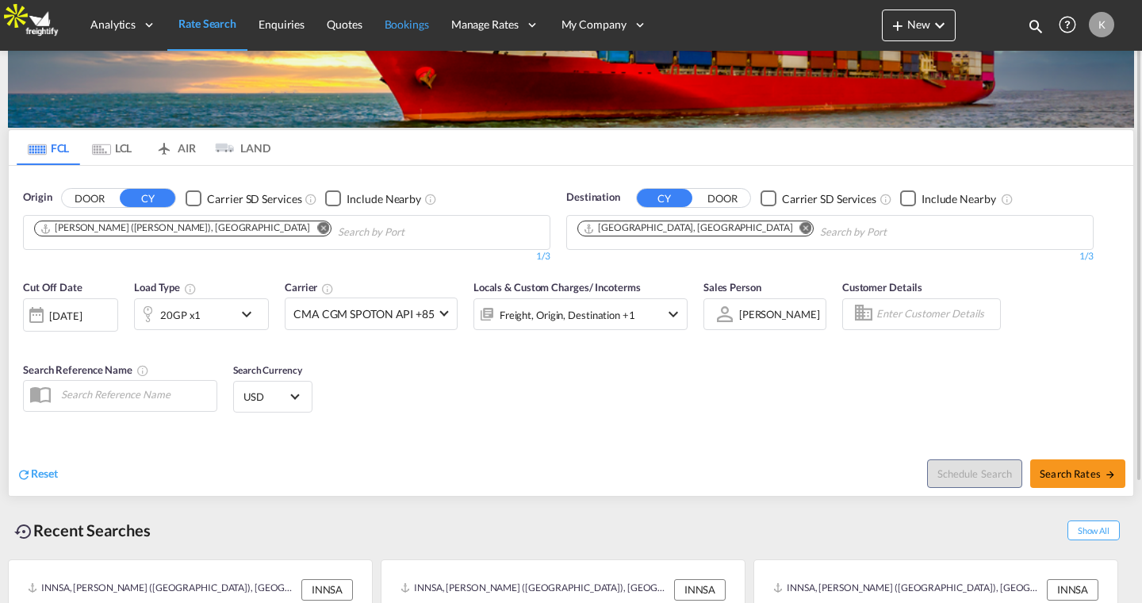
scroll to position [58, 0]
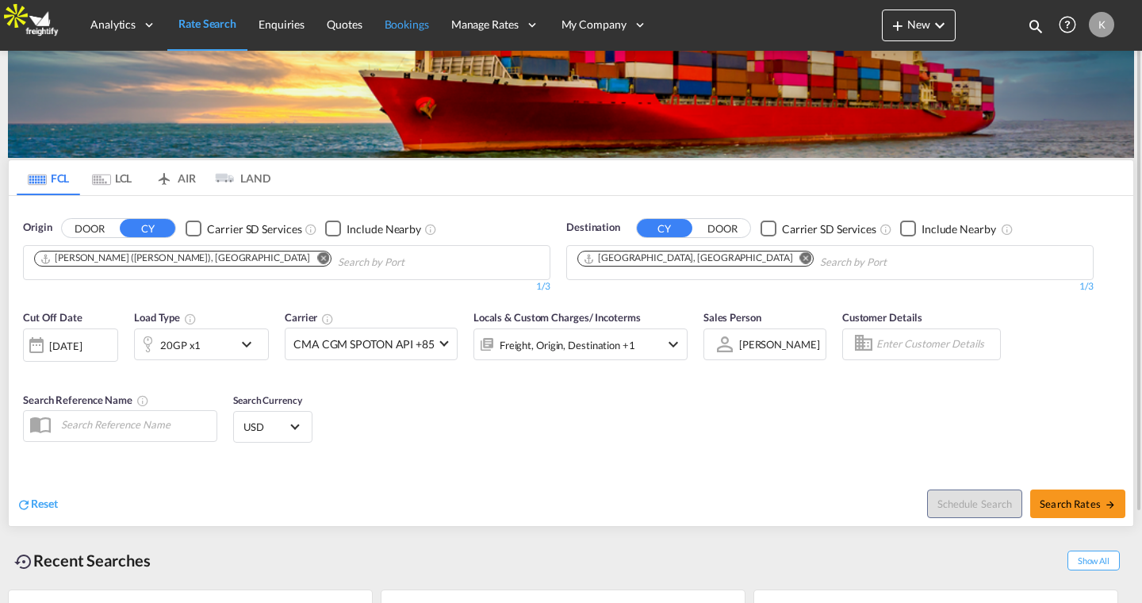
click at [402, 37] on link "Bookings" at bounding box center [407, 25] width 67 height 52
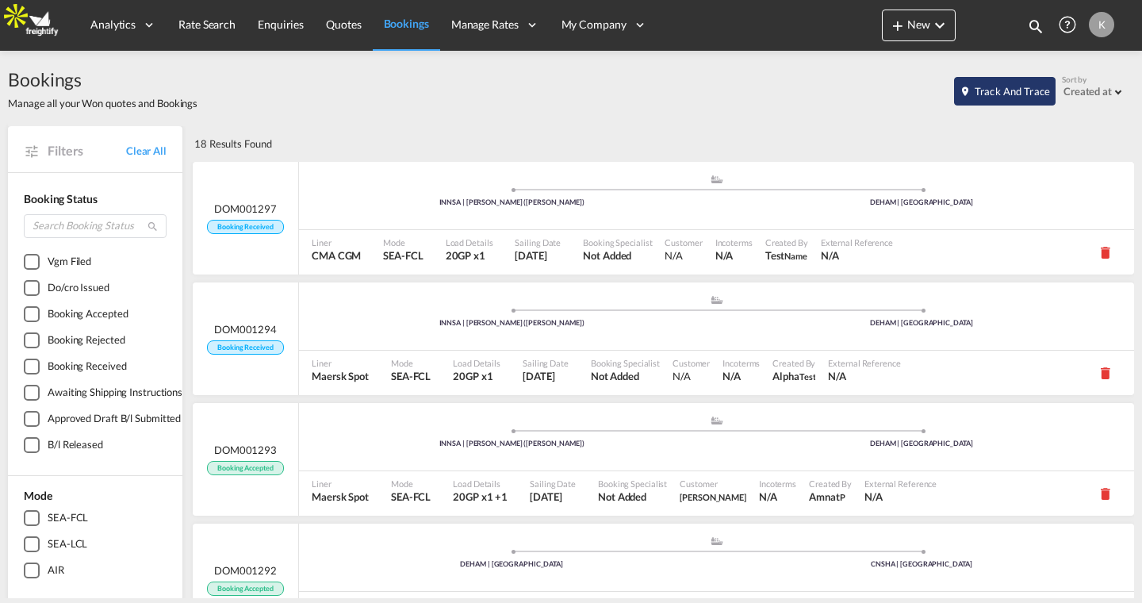
click at [982, 92] on button "Track and Trace" at bounding box center [1005, 91] width 102 height 29
select select "10"
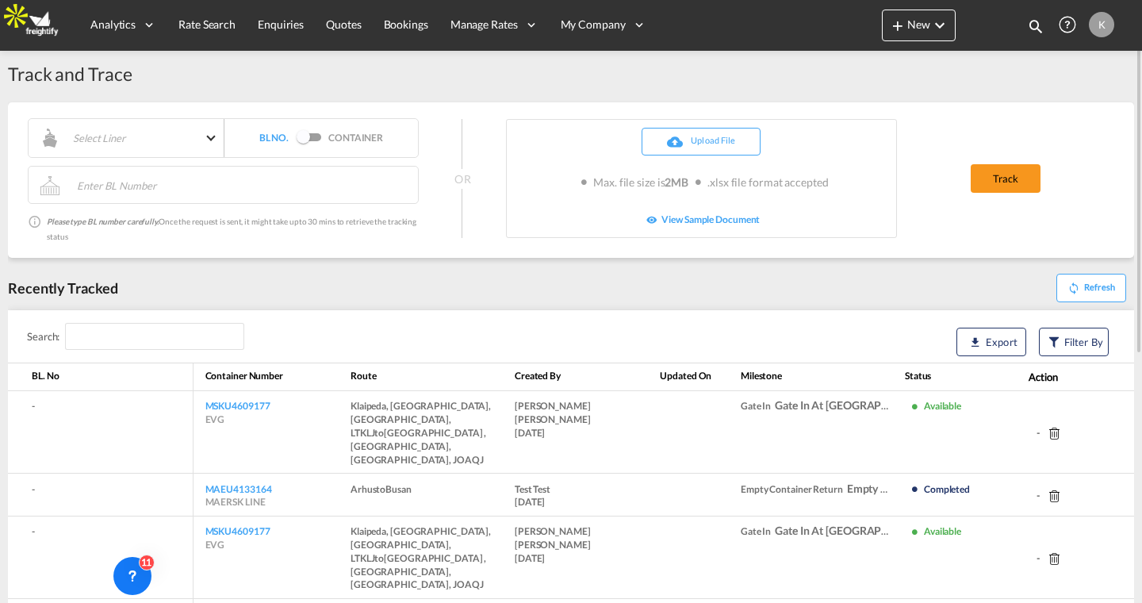
scroll to position [31, 0]
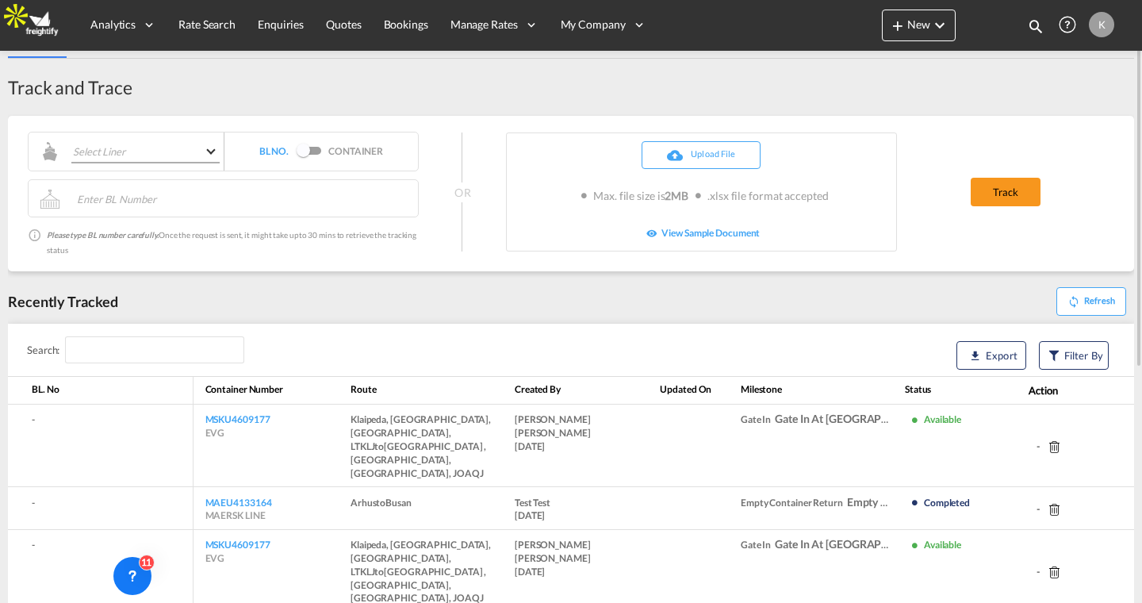
click at [174, 158] on md-select "Select Liner MAERSK LINE Evergreen Line HAPAG LLOYD ANL Yang Ming Line CMA CGM …" at bounding box center [139, 152] width 160 height 24
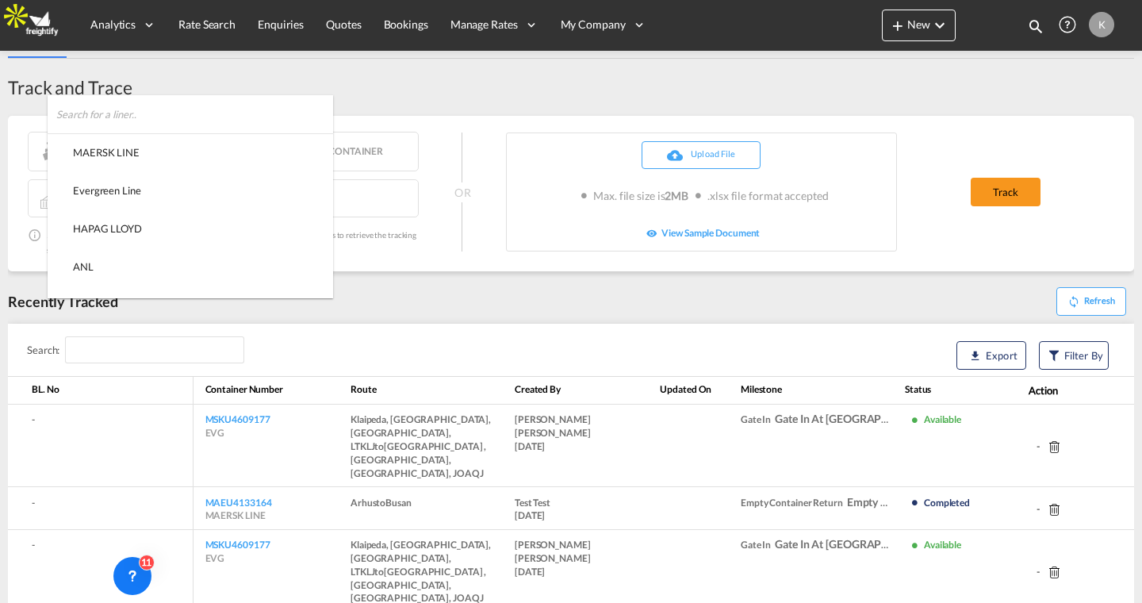
click at [355, 67] on md-backdrop at bounding box center [571, 301] width 1142 height 603
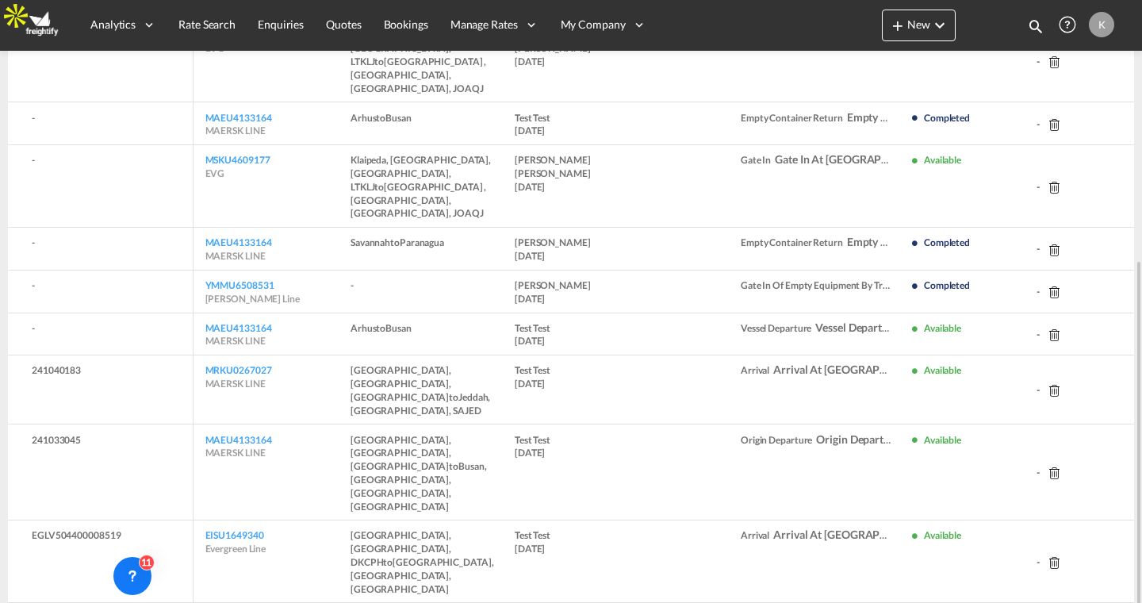
scroll to position [438, 0]
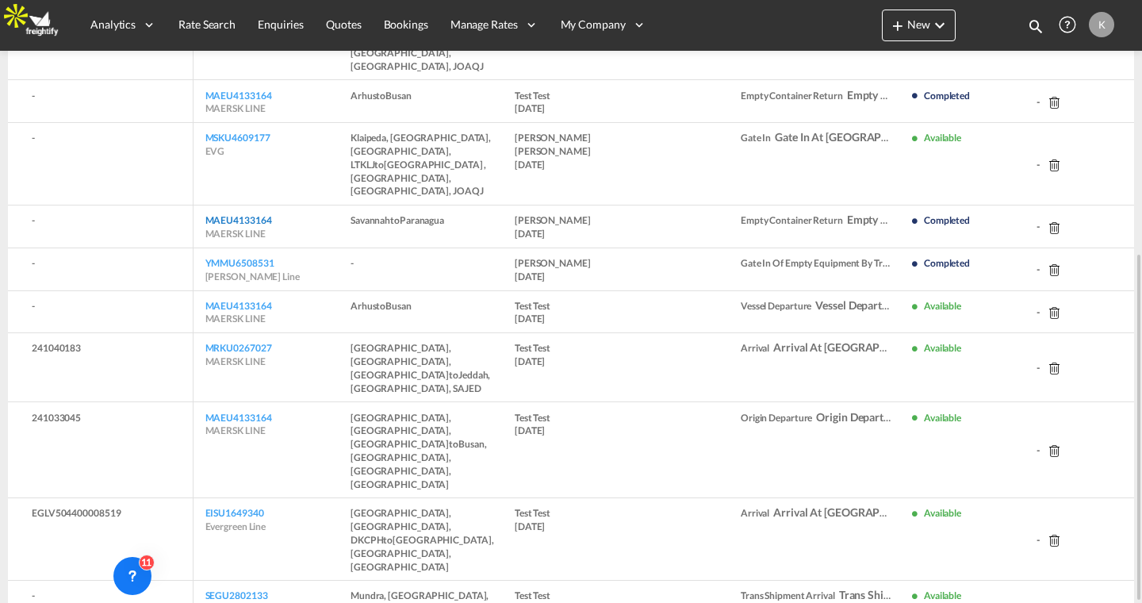
click at [270, 214] on link "MAEU4133164" at bounding box center [238, 220] width 67 height 12
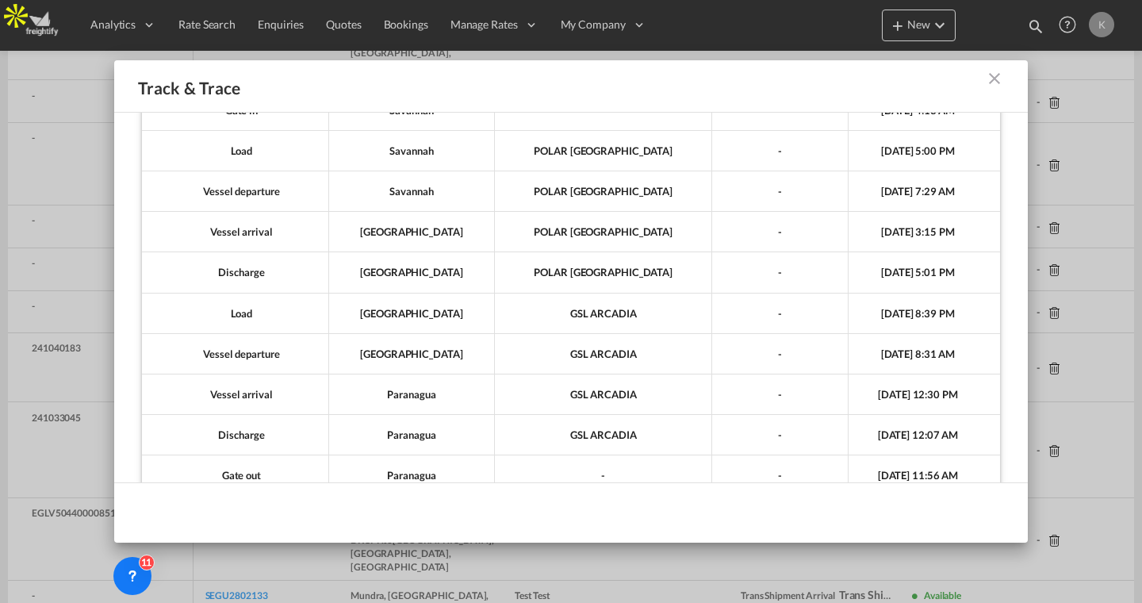
scroll to position [298, 0]
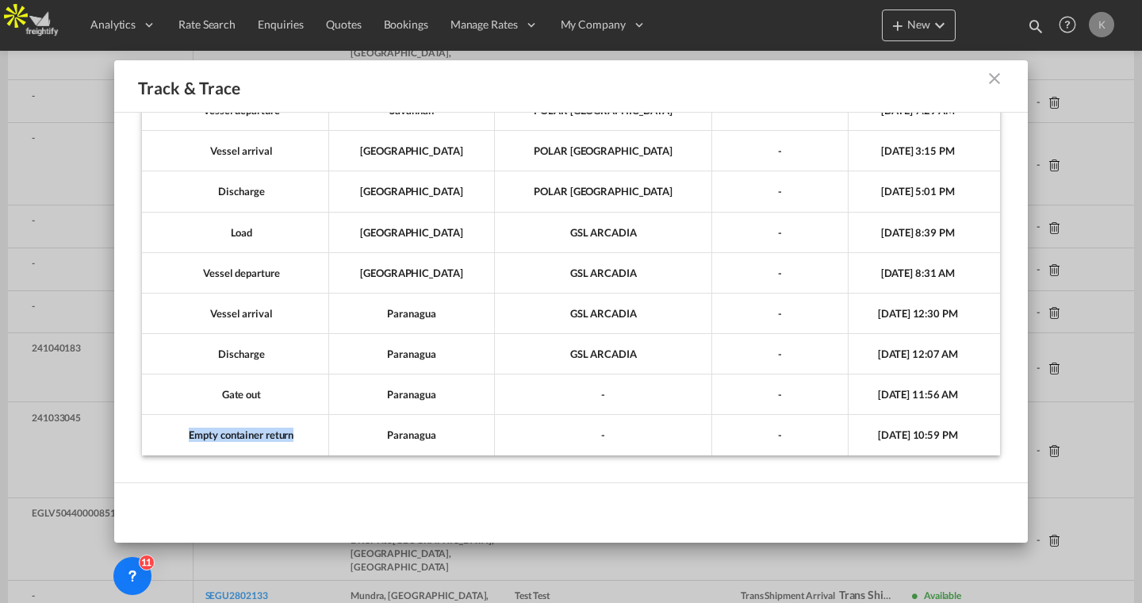
drag, startPoint x: 197, startPoint y: 433, endPoint x: 315, endPoint y: 444, distance: 117.9
click at [315, 444] on td "Empty container return" at bounding box center [235, 435] width 187 height 40
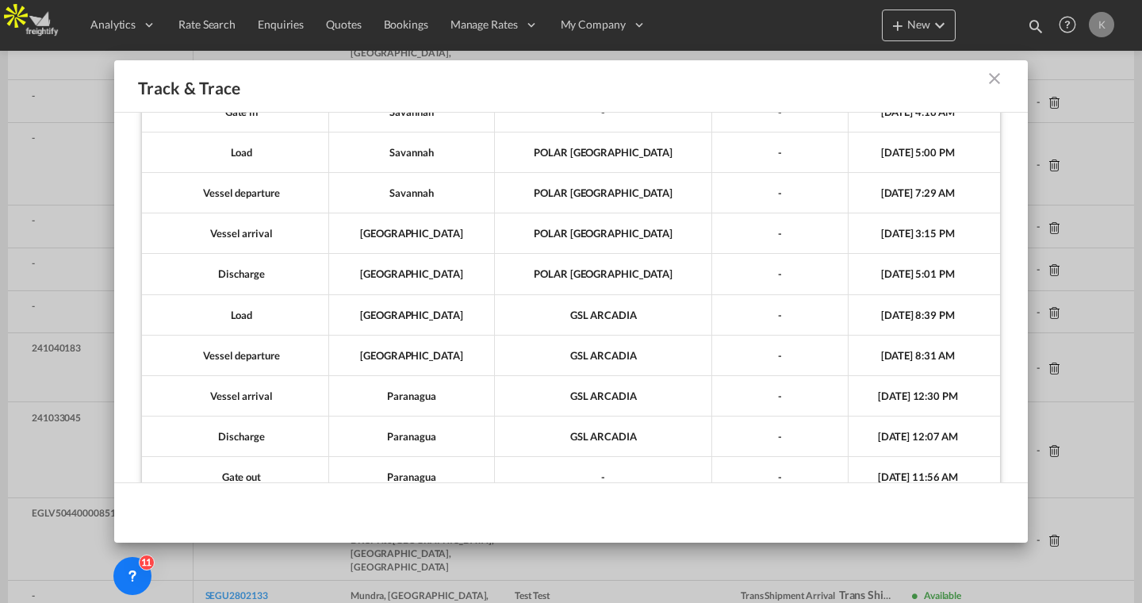
scroll to position [0, 0]
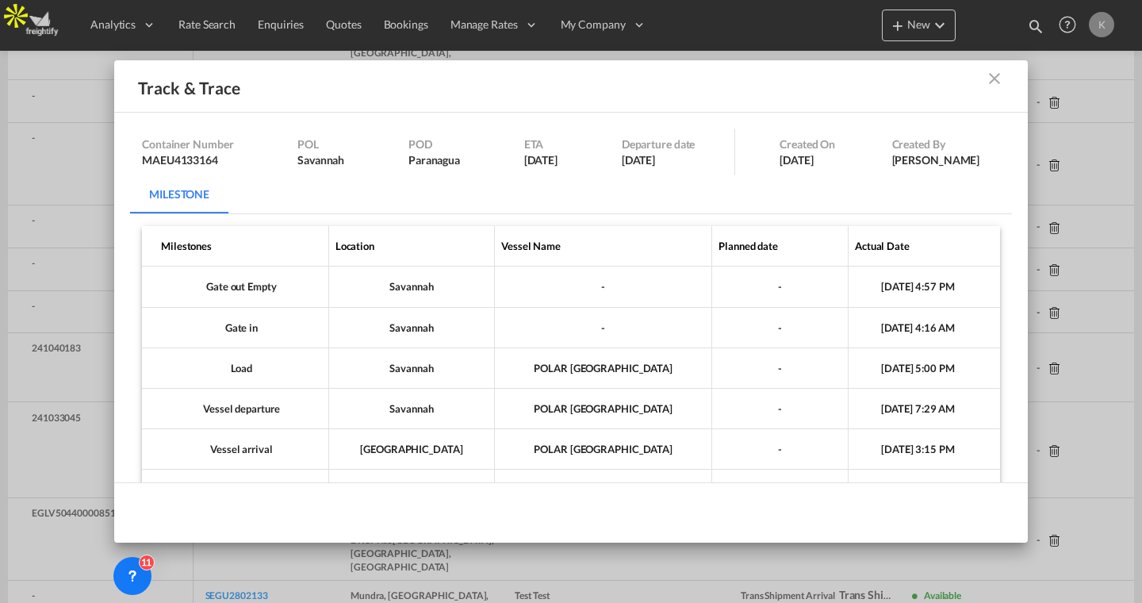
drag, startPoint x: 139, startPoint y: 155, endPoint x: 234, endPoint y: 156, distance: 95.2
click at [235, 161] on div "Container Number MAEU4133164 POL Savannah POD Paranagua ETA 22-Apr-2025 Departu…" at bounding box center [571, 151] width 882 height 47
drag, startPoint x: 531, startPoint y: 368, endPoint x: 616, endPoint y: 370, distance: 85.7
click at [617, 370] on td "POLAR MEXICO" at bounding box center [603, 368] width 217 height 40
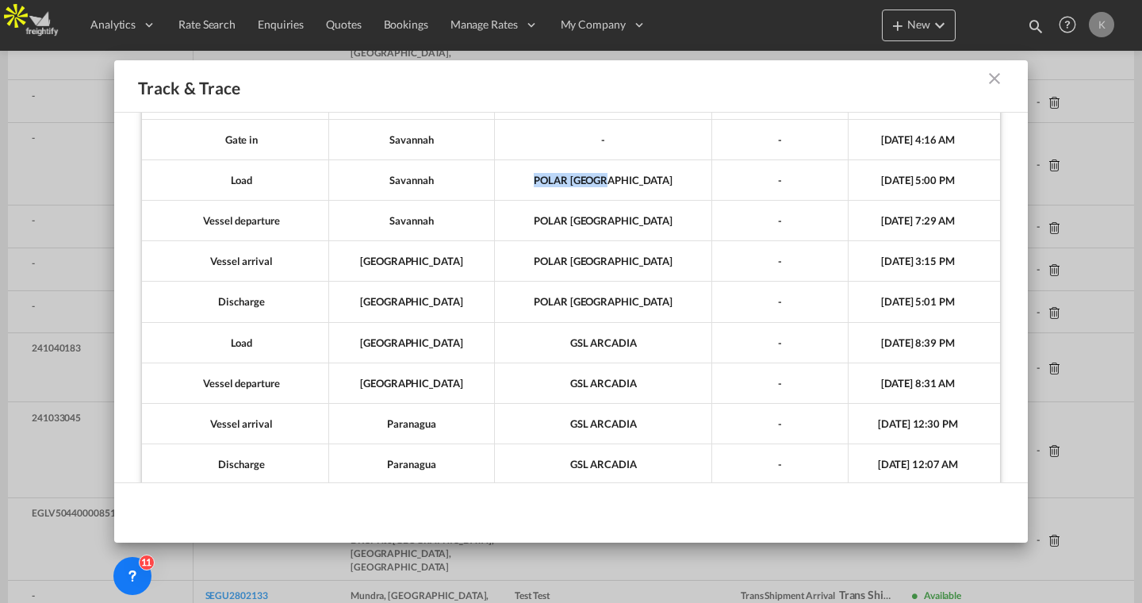
scroll to position [298, 0]
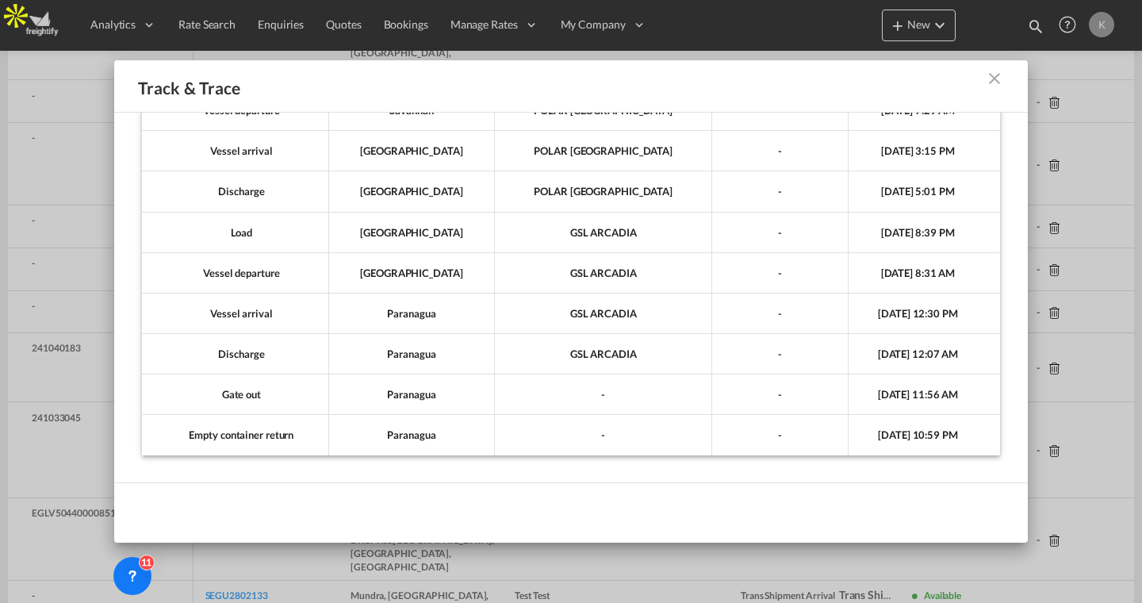
click at [992, 79] on md-icon "icon-close m-10 fg-AAA8AD cursor" at bounding box center [994, 78] width 19 height 19
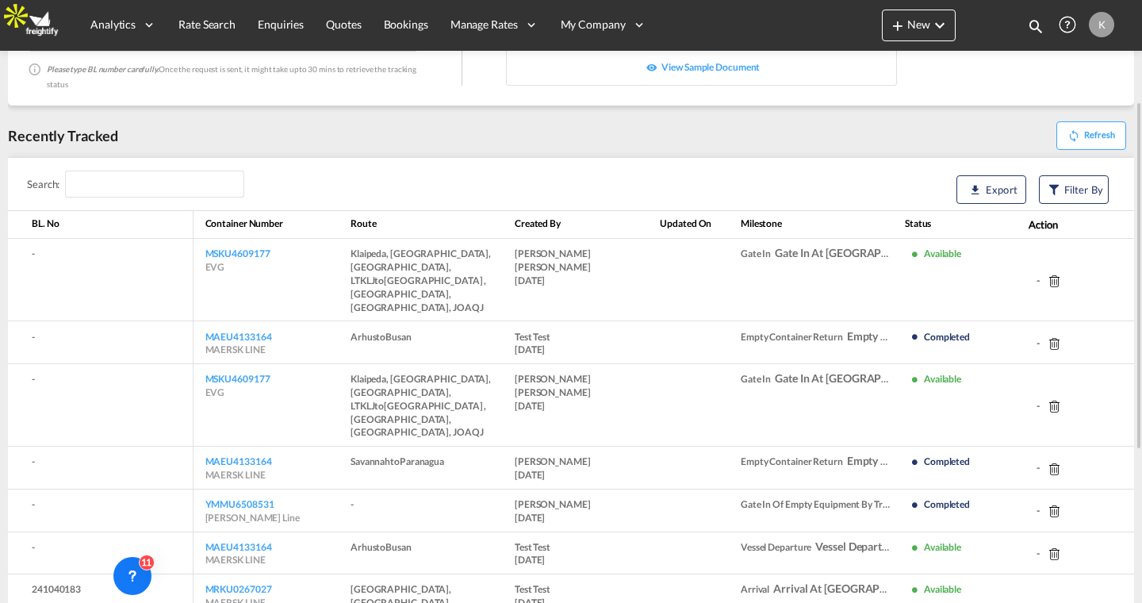
scroll to position [140, 0]
